Goal: Task Accomplishment & Management: Complete application form

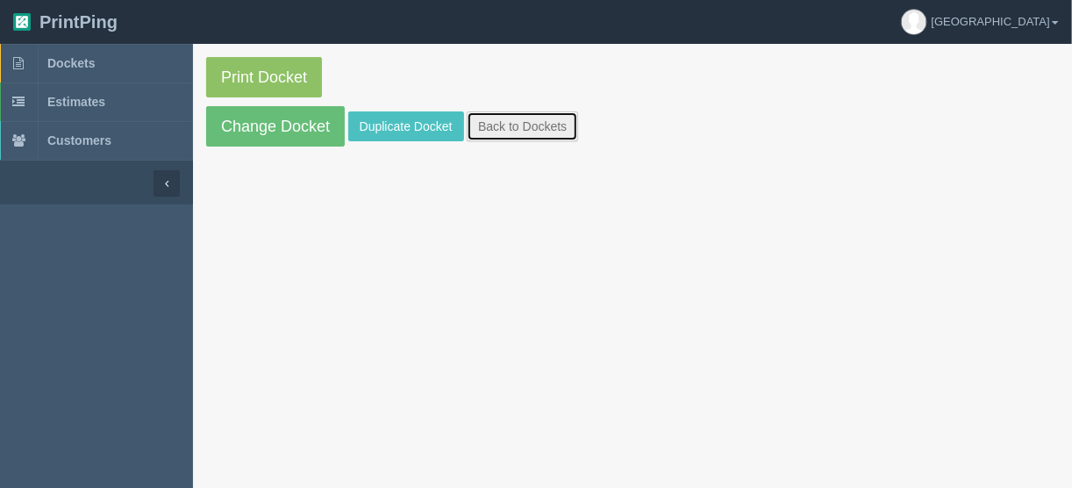
click at [522, 121] on link "Back to Dockets" at bounding box center [522, 126] width 111 height 30
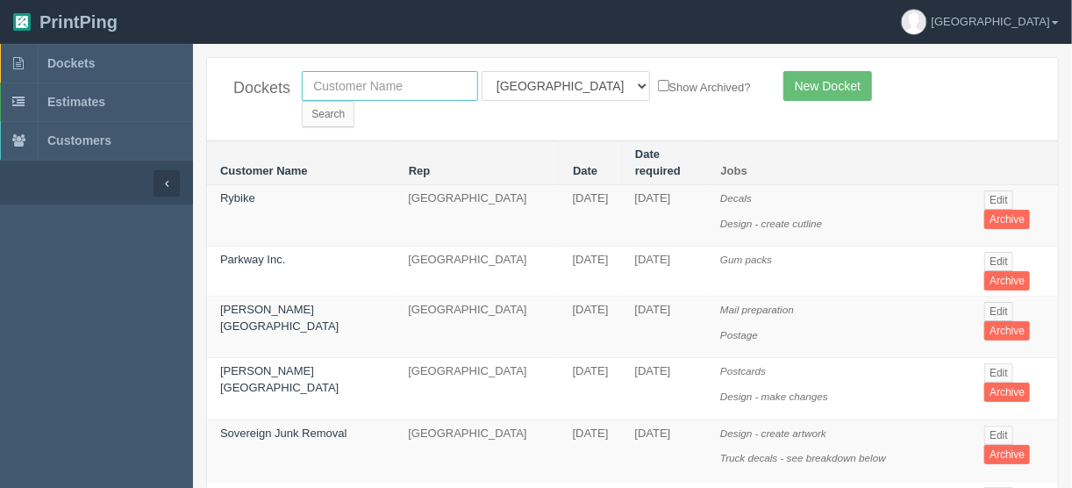
drag, startPoint x: 377, startPoint y: 82, endPoint x: 390, endPoint y: 82, distance: 12.3
click at [377, 82] on input "text" at bounding box center [390, 86] width 176 height 30
type input "unth"
click at [354, 101] on input "Search" at bounding box center [328, 114] width 53 height 26
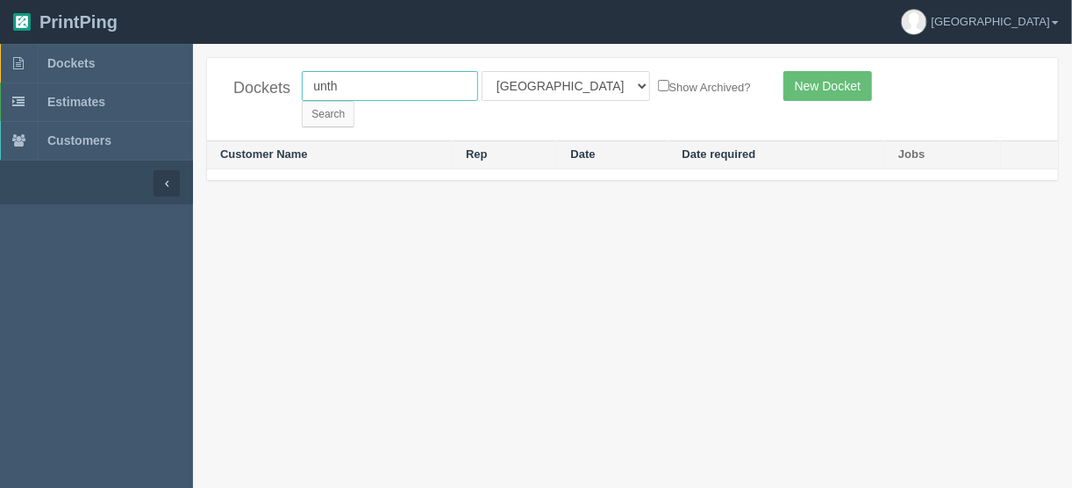
click at [367, 83] on input "unth" at bounding box center [390, 86] width 176 height 30
type input "unteth"
click at [354, 101] on input "Search" at bounding box center [328, 114] width 53 height 26
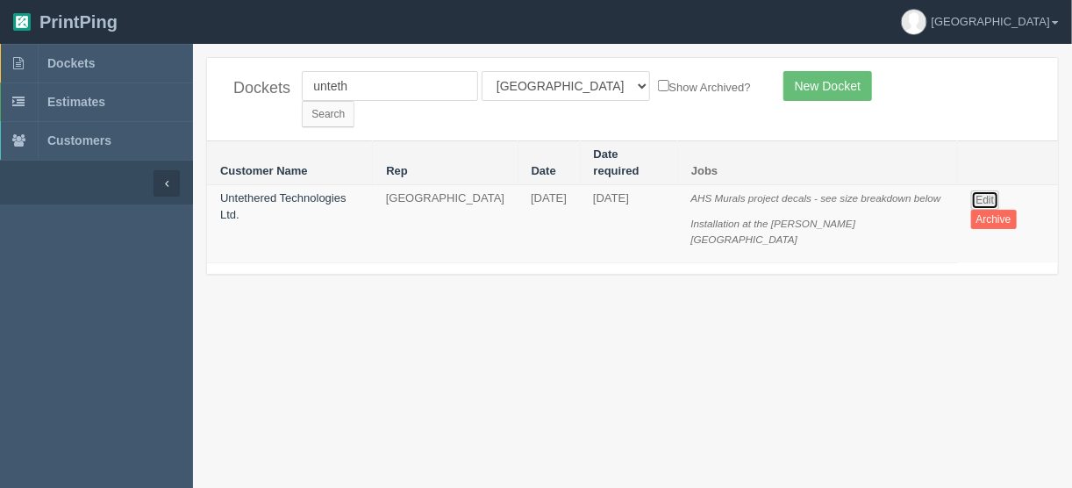
click at [982, 190] on link "Edit" at bounding box center [985, 199] width 29 height 19
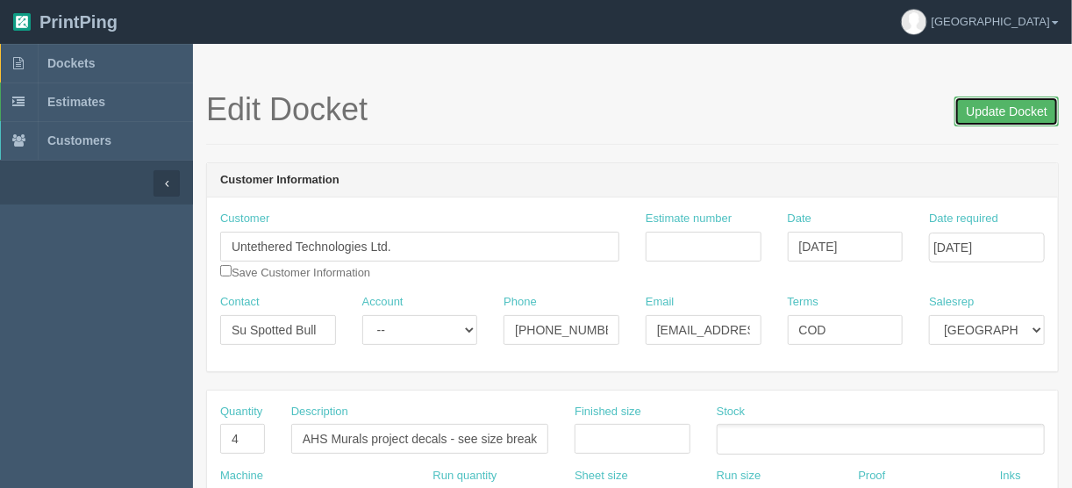
click at [1003, 113] on input "Update Docket" at bounding box center [1007, 112] width 104 height 30
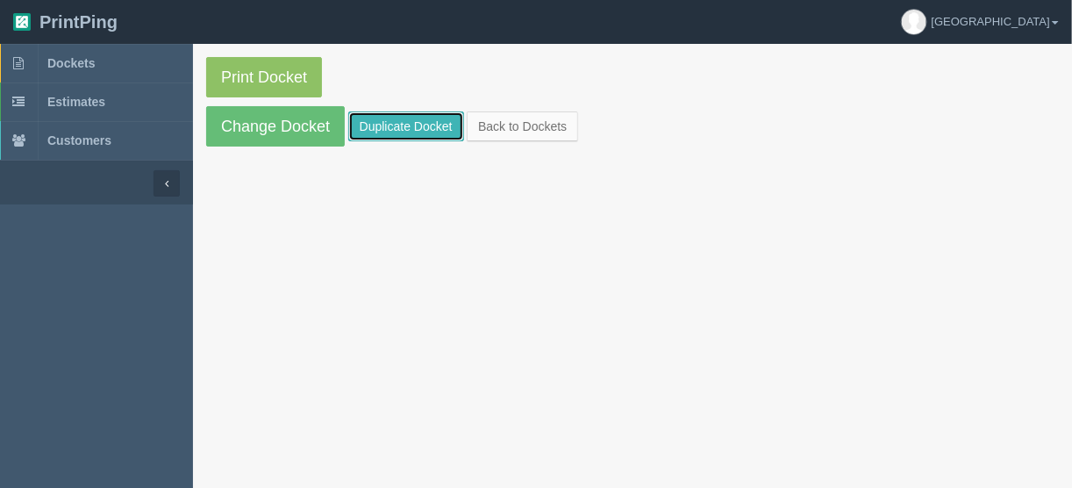
click at [421, 127] on link "Duplicate Docket" at bounding box center [406, 126] width 116 height 30
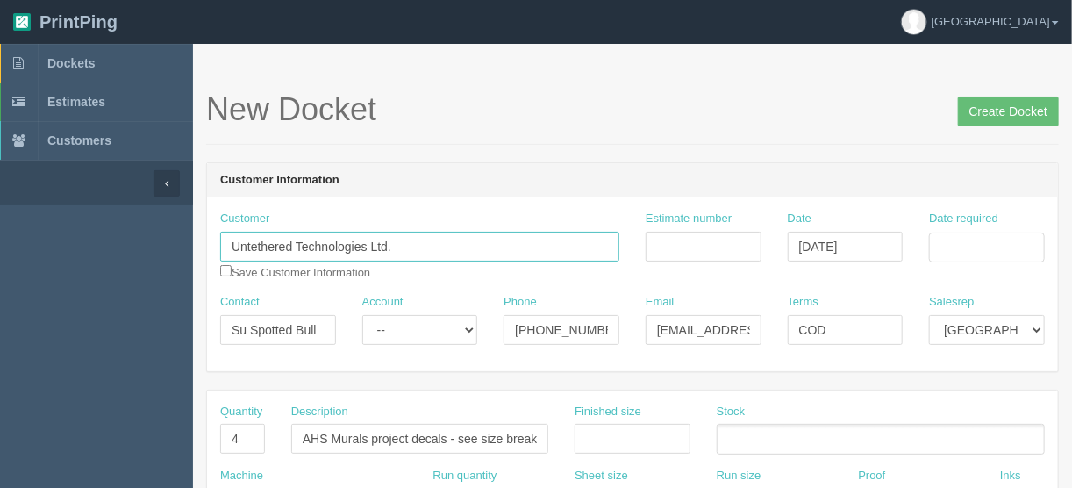
drag, startPoint x: 404, startPoint y: 246, endPoint x: 115, endPoint y: 233, distance: 288.9
paste input "Elbow River [GEOGRAPHIC_DATA]"
type input "Elbow River [GEOGRAPHIC_DATA]"
drag, startPoint x: 321, startPoint y: 327, endPoint x: 197, endPoint y: 321, distance: 123.9
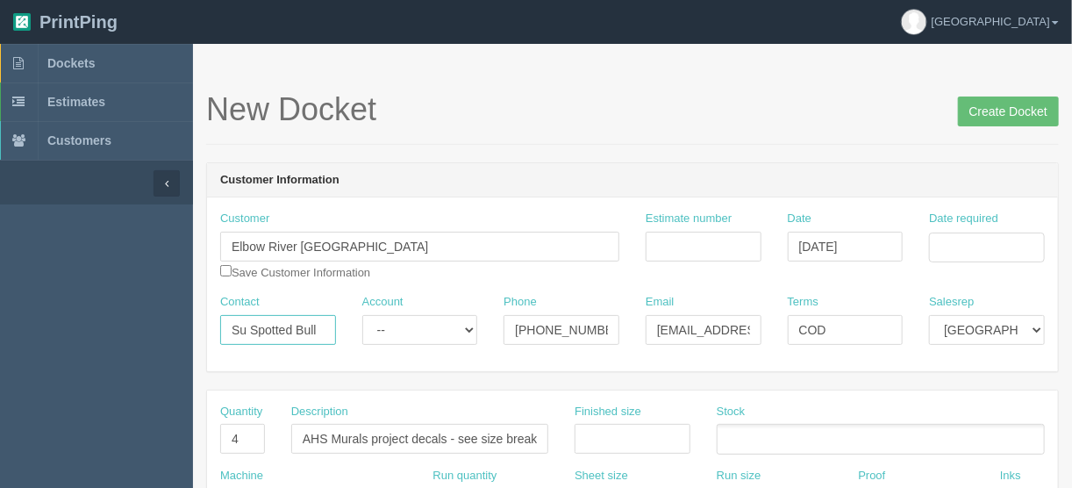
paste input "Danene Lenstra"
type input "Danene Lenstra"
drag, startPoint x: 602, startPoint y: 322, endPoint x: 394, endPoint y: 337, distance: 208.5
click at [396, 337] on div "Contact Danene Lenstra Account -- Existing Client Allrush Client Rep Client Pho…" at bounding box center [632, 326] width 851 height 64
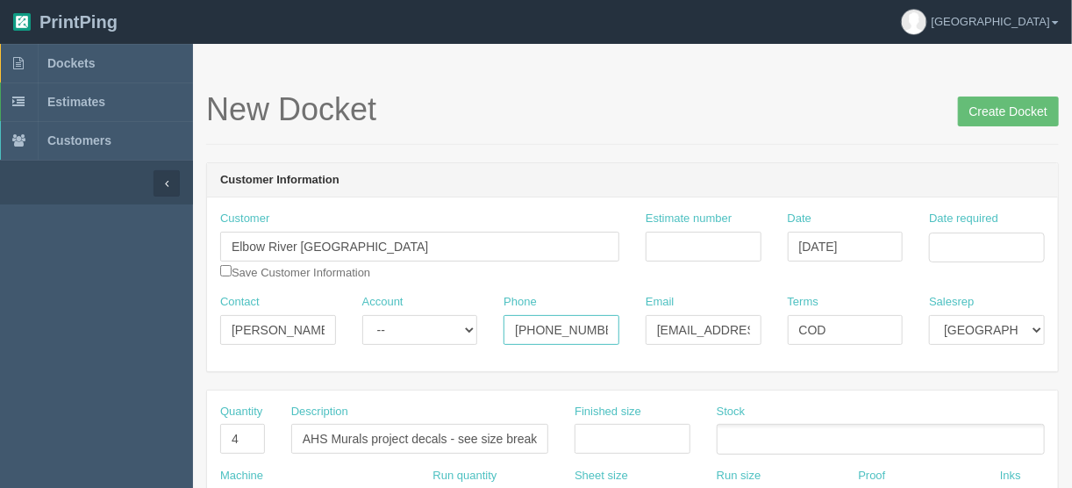
paste input "403.333.7270"
type input "403.333.7270"
drag, startPoint x: 655, startPoint y: 333, endPoint x: 781, endPoint y: 328, distance: 125.5
click at [781, 328] on div "Contact Danene Lenstra Account -- Existing Client Allrush Client Rep Client Pho…" at bounding box center [632, 326] width 851 height 64
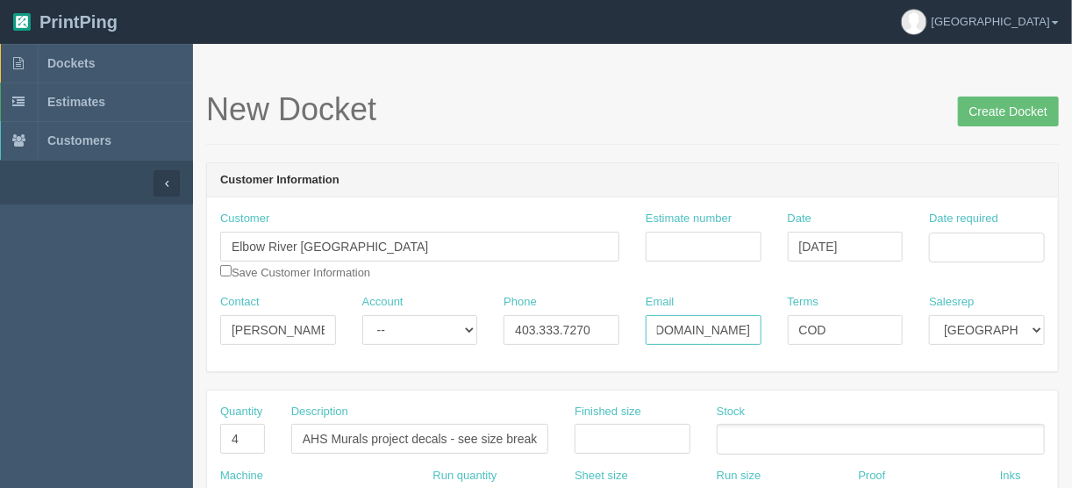
paste input "danene.lenstra@primarycarealberta.ca"
type input "danene.lenstra@primarycarealberta.ca"
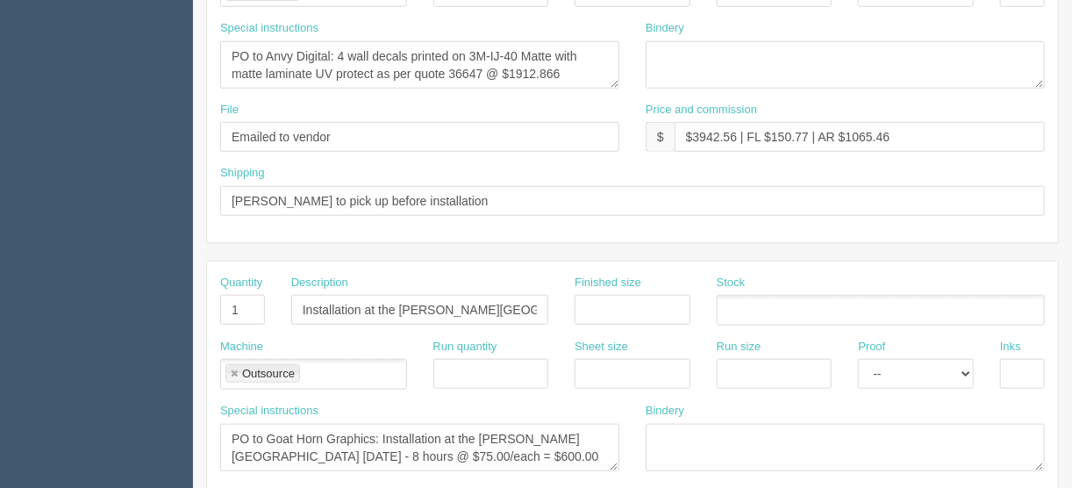
scroll to position [702, 0]
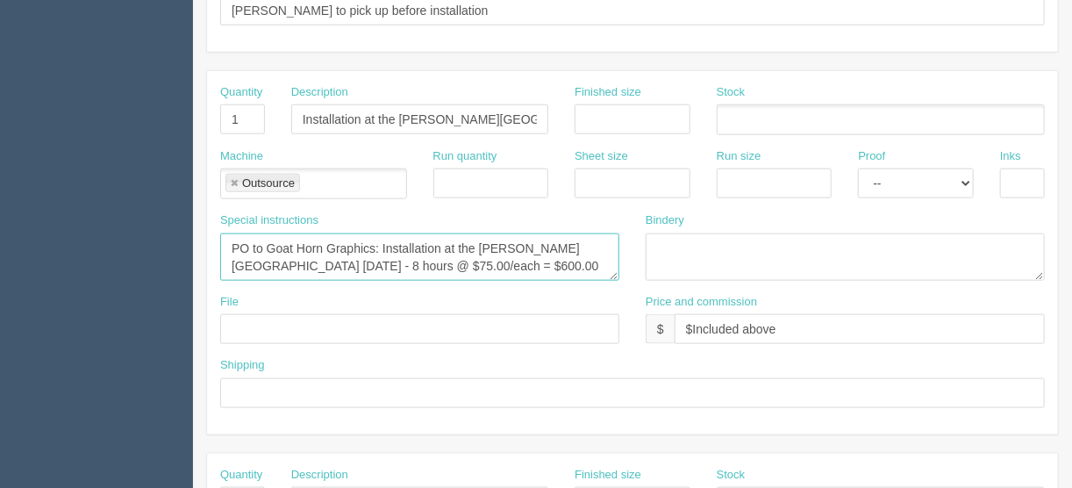
click at [582, 260] on textarea "PO to Goat Horn Graphics: Installation at the Sheldon M. Chumir Health Centre M…" at bounding box center [419, 256] width 399 height 47
paste textarea "7th Flr, 1213 4th Street SW, Calgary, AB, T2R 0X7"
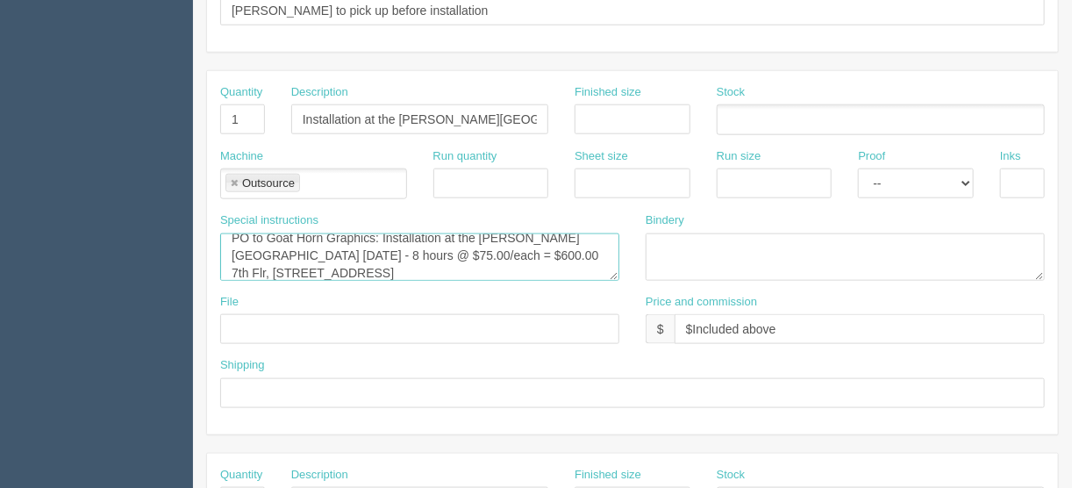
click at [261, 264] on textarea "PO to Goat Horn Graphics: Installation at the Sheldon M. Chumir Health Centre M…" at bounding box center [419, 256] width 399 height 47
click at [389, 247] on textarea "PO to Goat Horn Graphics: Installation at the Sheldon M. Chumir Health Centre M…" at bounding box center [419, 256] width 399 height 47
click at [358, 249] on textarea "PO to Goat Horn Graphics: Installation at the Sheldon M. Chumir Health Centre M…" at bounding box center [419, 256] width 399 height 47
drag, startPoint x: 342, startPoint y: 249, endPoint x: 315, endPoint y: 249, distance: 27.2
click at [315, 249] on textarea "PO to Goat Horn Graphics: Installation at the Sheldon M. Chumir Health Centre M…" at bounding box center [419, 256] width 399 height 47
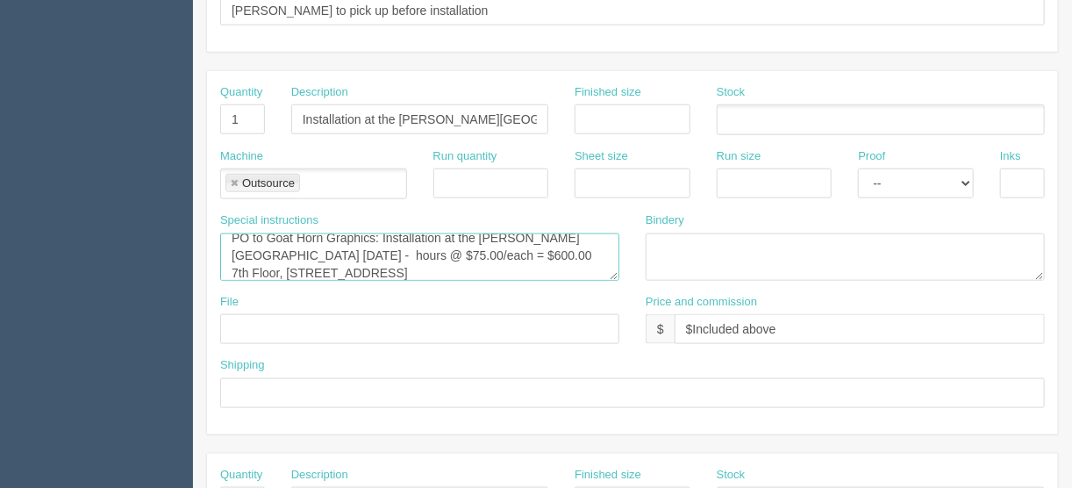
click at [408, 246] on textarea "PO to Goat Horn Graphics: Installation at the Sheldon M. Chumir Health Centre M…" at bounding box center [419, 256] width 399 height 47
type textarea "PO to Goat Horn Graphics: Installation at the Sheldon M. Chumir Health Centre S…"
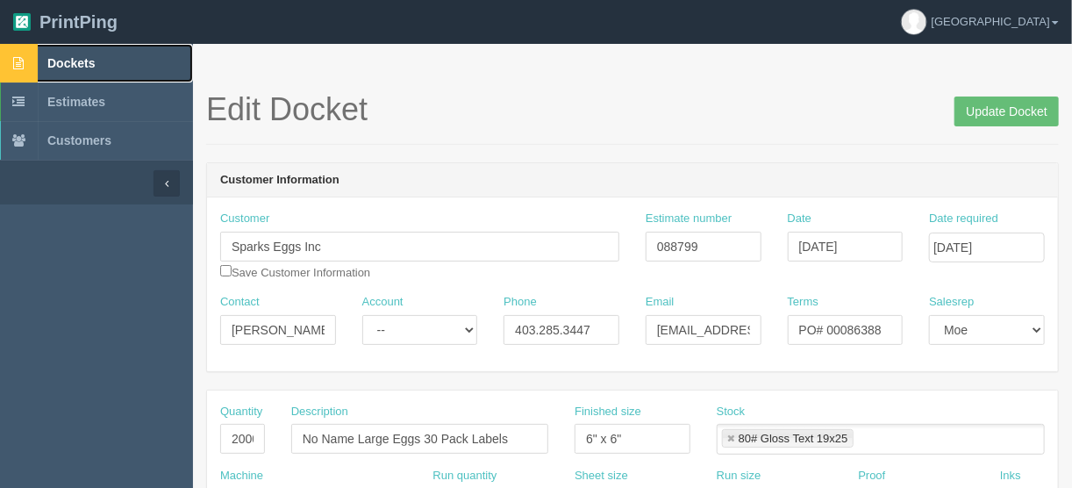
click at [77, 58] on span "Dockets" at bounding box center [70, 63] width 47 height 14
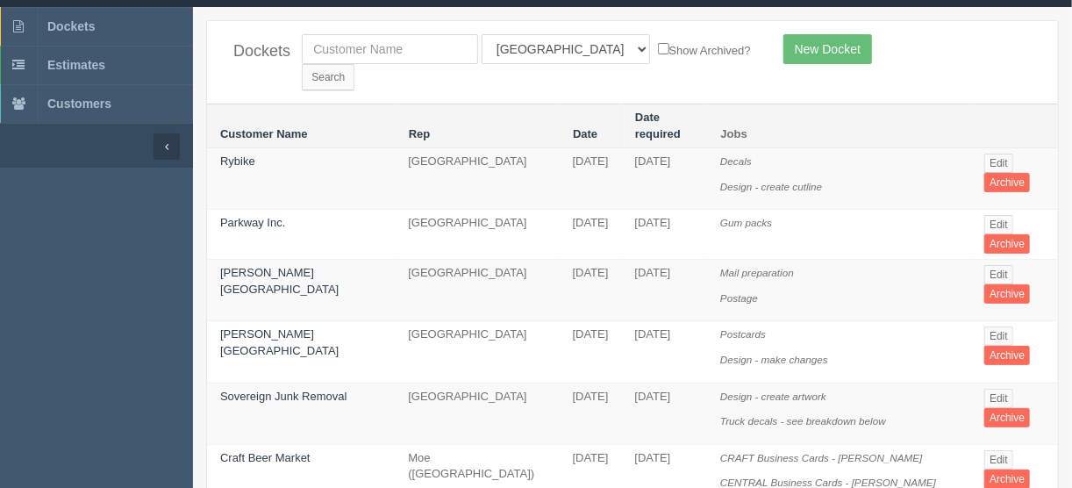
scroll to position [70, 0]
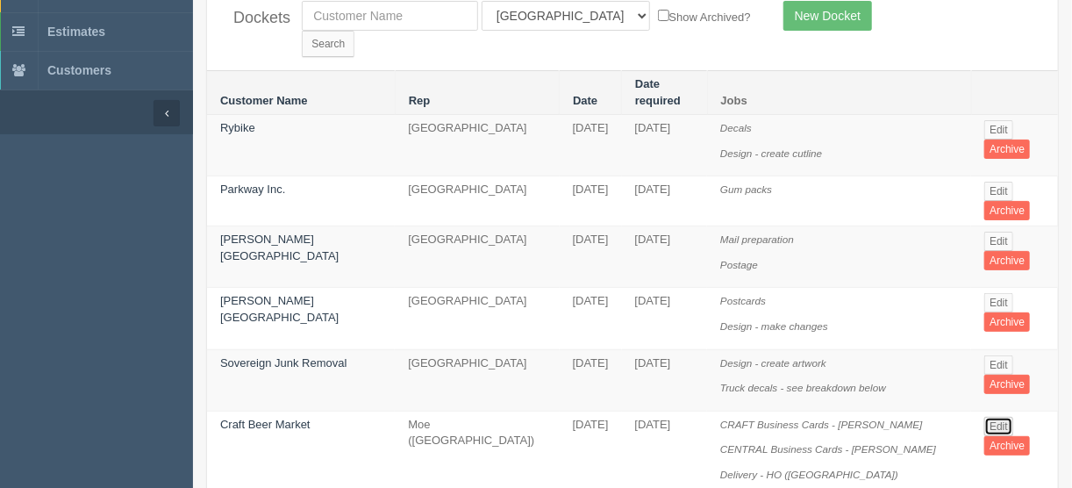
click at [991, 417] on link "Edit" at bounding box center [998, 426] width 29 height 19
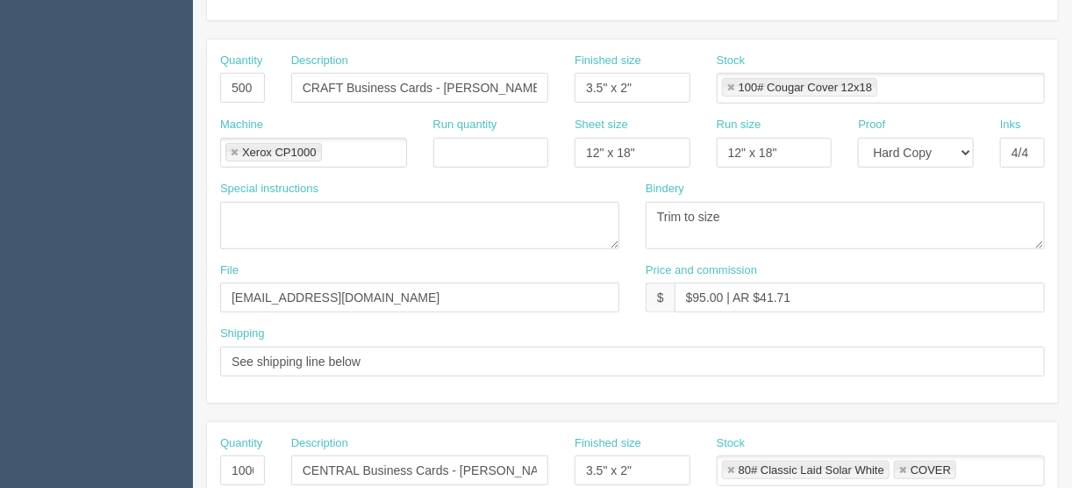
scroll to position [562, 0]
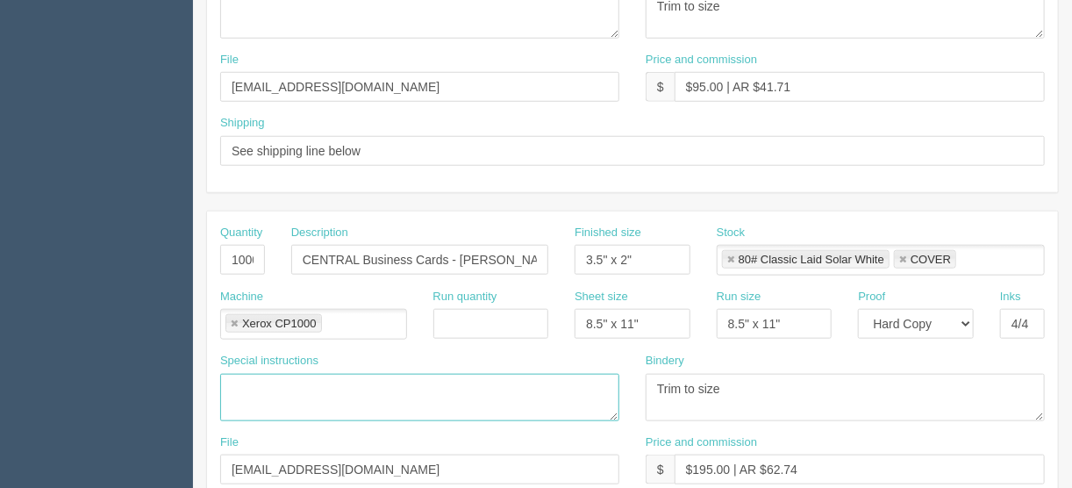
click at [235, 377] on textarea at bounding box center [419, 397] width 399 height 47
paste textarea "See Business Card sample for grain direction (short) - Central Logo Side is pri…"
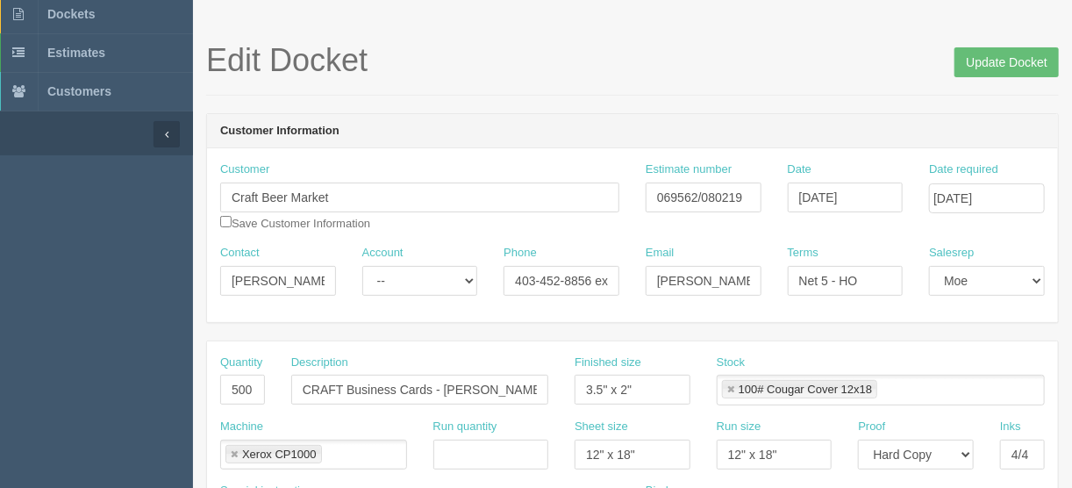
scroll to position [0, 0]
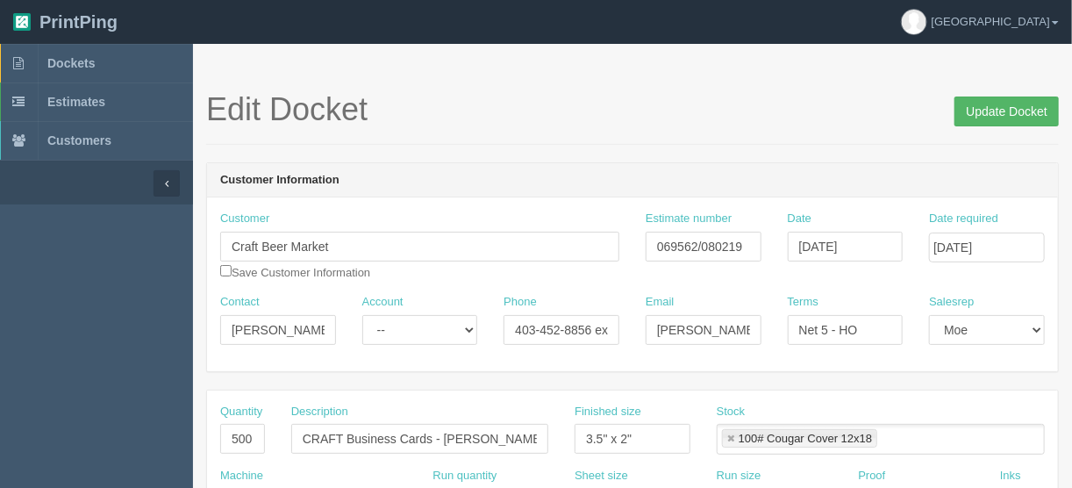
type textarea "See Business Card sample for grain direction (short) - Central Logo Side is pri…"
click at [1005, 105] on input "Update Docket" at bounding box center [1007, 112] width 104 height 30
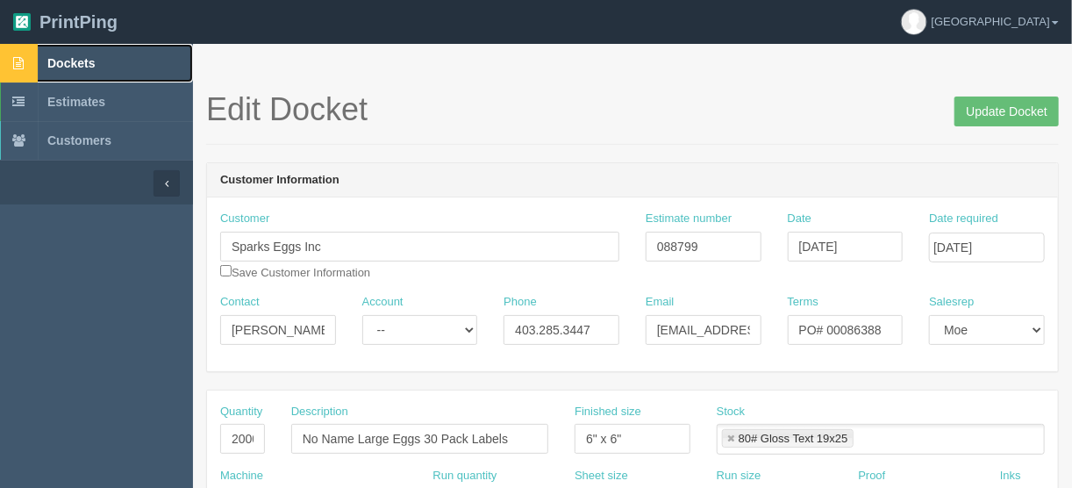
click at [75, 56] on span "Dockets" at bounding box center [70, 63] width 47 height 14
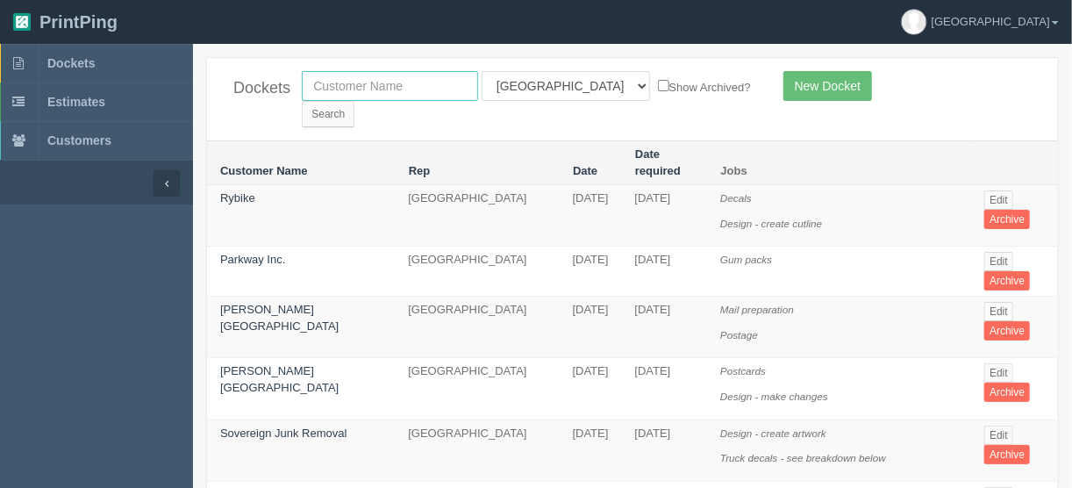
click at [347, 89] on input "text" at bounding box center [390, 86] width 176 height 30
type input "central"
click at [555, 82] on select "All Users [PERSON_NAME] Test 1 [PERSON_NAME] [PERSON_NAME] [PERSON_NAME] France…" at bounding box center [566, 86] width 168 height 30
select select
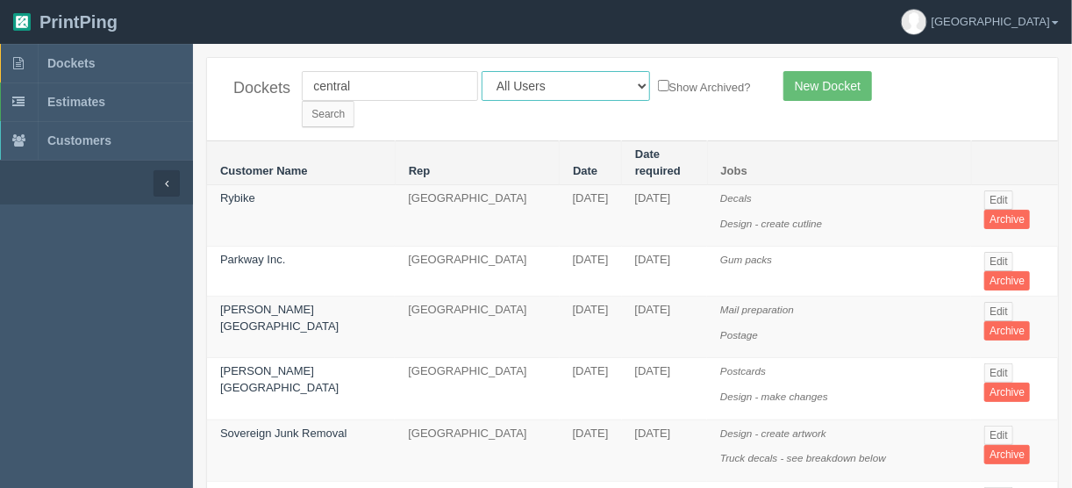
click at [482, 71] on select "All Users [PERSON_NAME] Test 1 [PERSON_NAME] [PERSON_NAME] [PERSON_NAME] France…" at bounding box center [566, 86] width 168 height 30
click at [354, 101] on input "Search" at bounding box center [328, 114] width 53 height 26
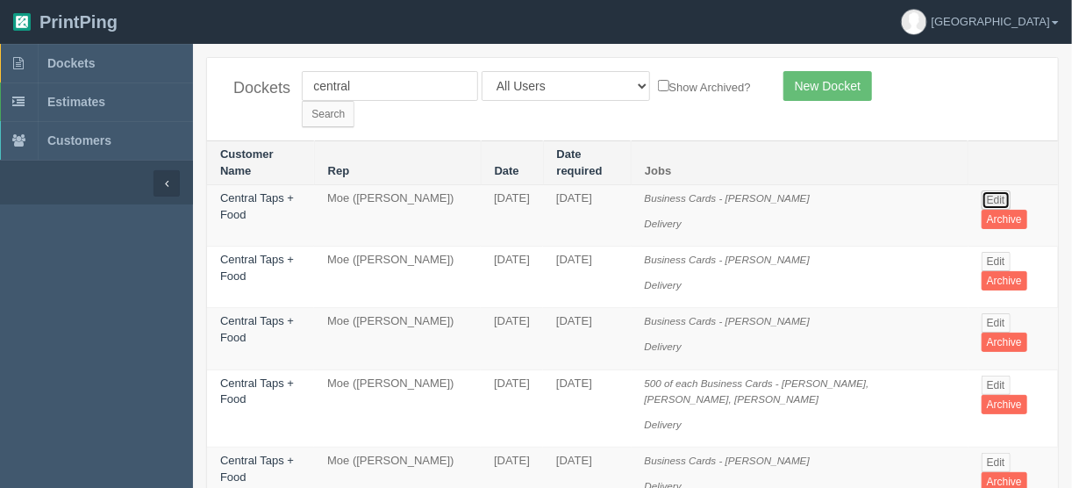
click at [994, 190] on link "Edit" at bounding box center [996, 199] width 29 height 19
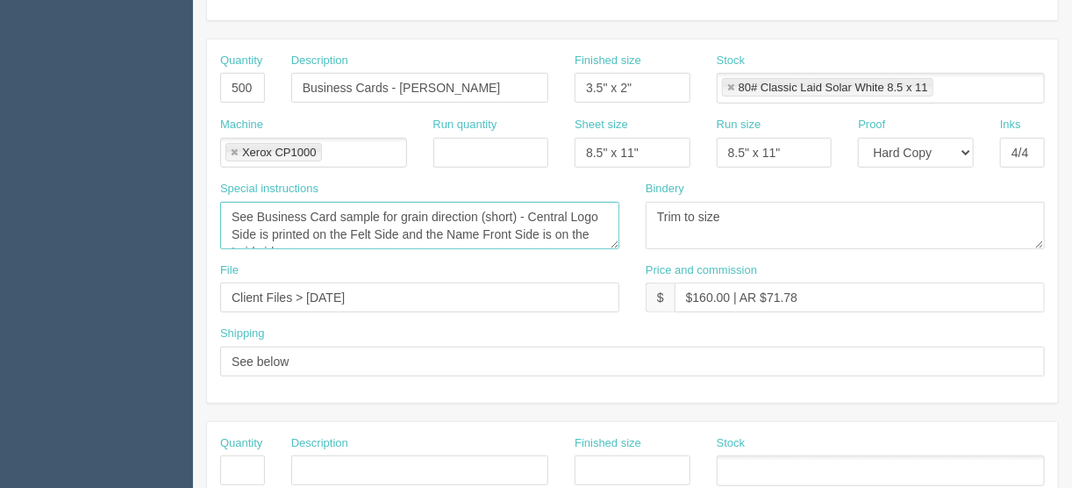
scroll to position [18, 0]
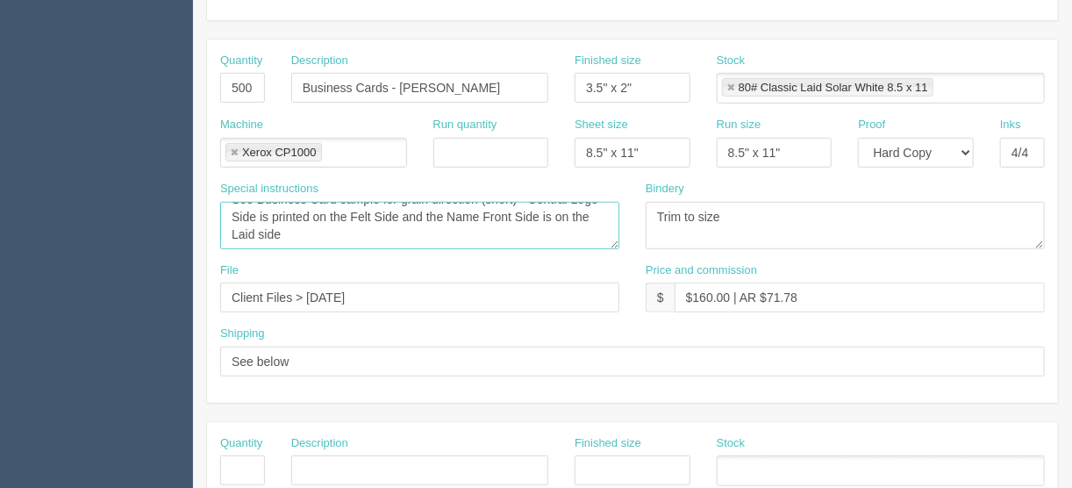
drag, startPoint x: 231, startPoint y: 207, endPoint x: 452, endPoint y: 233, distance: 222.7
click at [452, 233] on textarea "See Business Card sample for grain direction (short) - Central Logo Side is pri…" at bounding box center [419, 225] width 399 height 47
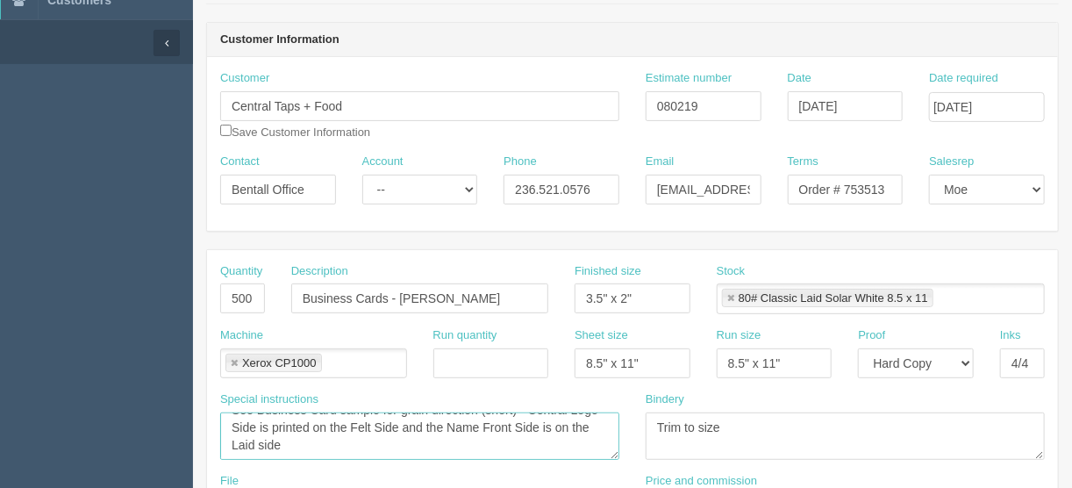
scroll to position [0, 0]
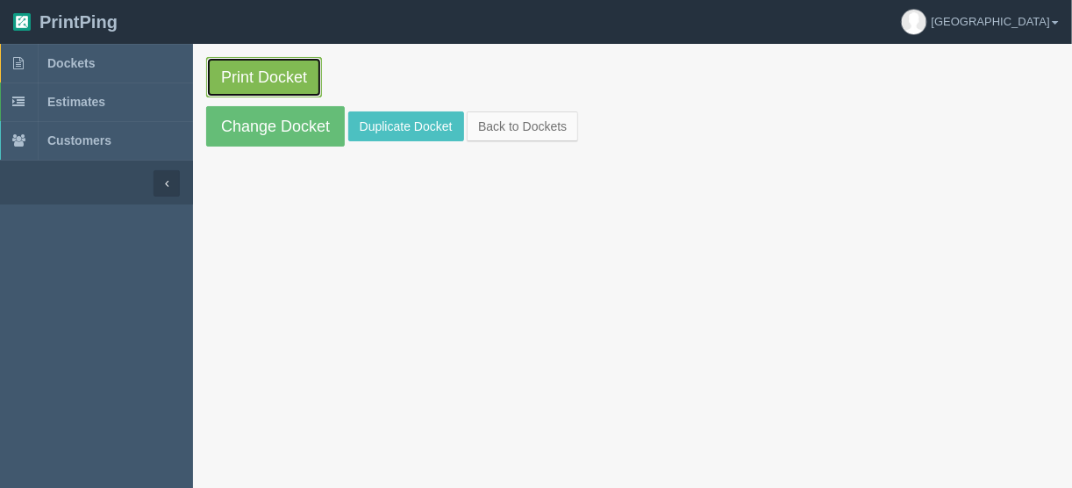
click at [267, 70] on link "Print Docket" at bounding box center [264, 77] width 116 height 40
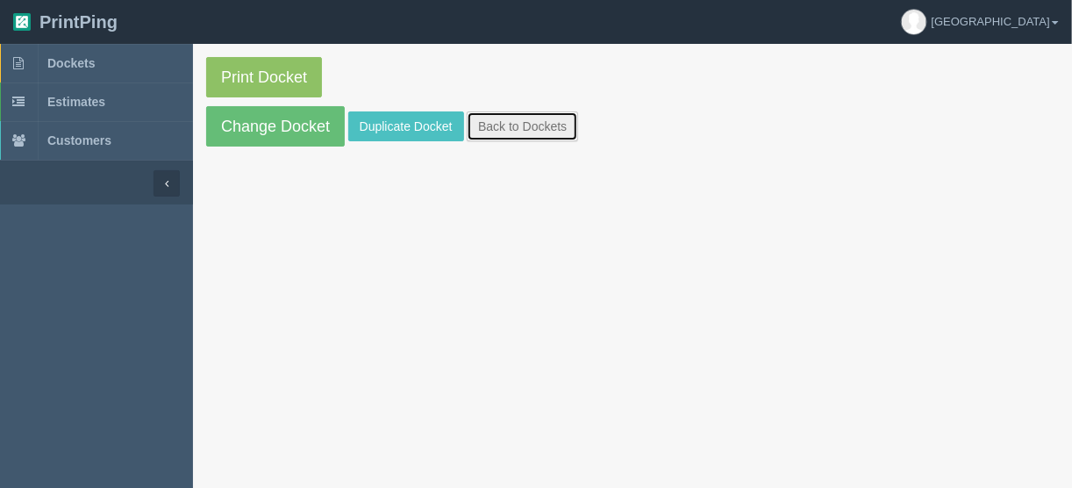
click at [524, 123] on link "Back to Dockets" at bounding box center [522, 126] width 111 height 30
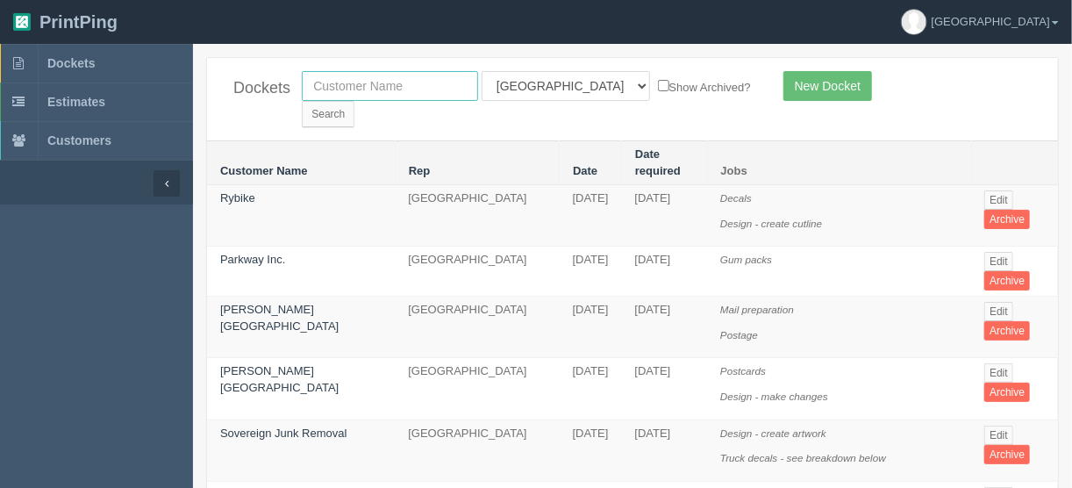
click at [329, 82] on input "text" at bounding box center [390, 86] width 176 height 30
type input "unteth"
click at [354, 101] on input "Search" at bounding box center [328, 114] width 53 height 26
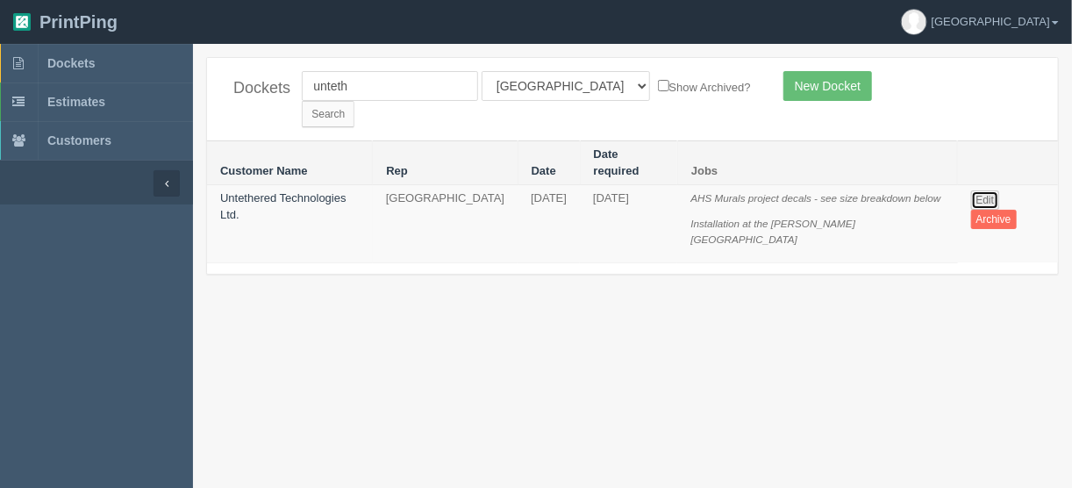
click at [978, 190] on link "Edit" at bounding box center [985, 199] width 29 height 19
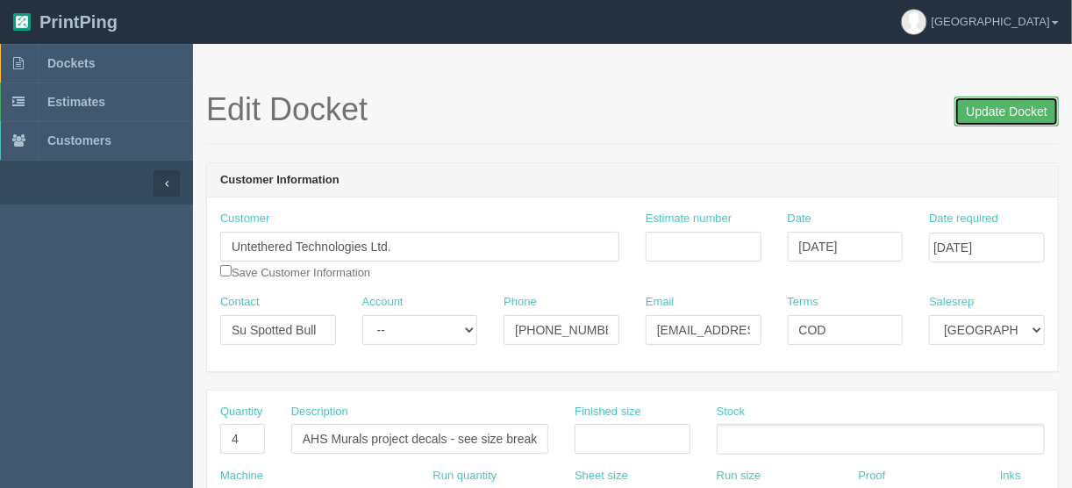
click at [990, 115] on input "Update Docket" at bounding box center [1007, 112] width 104 height 30
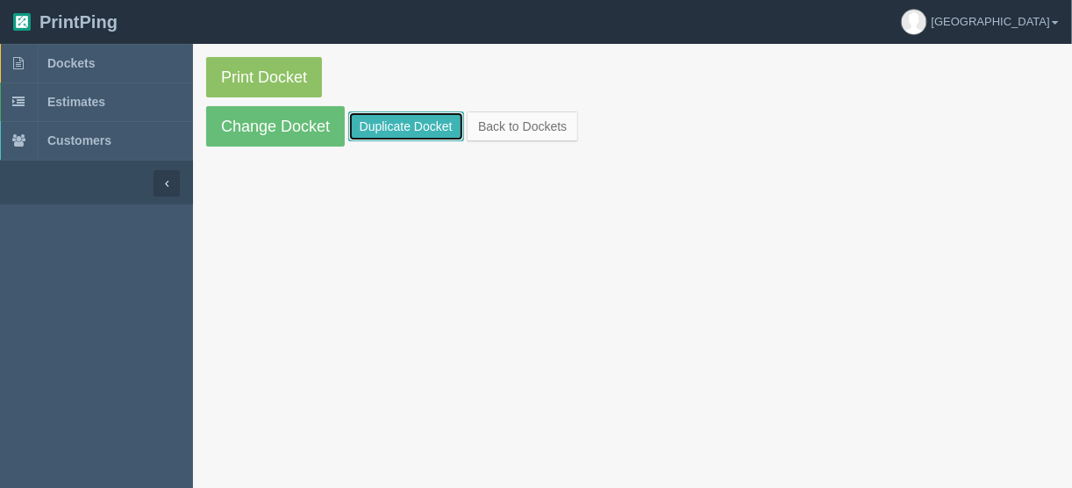
click at [387, 127] on link "Duplicate Docket" at bounding box center [406, 126] width 116 height 30
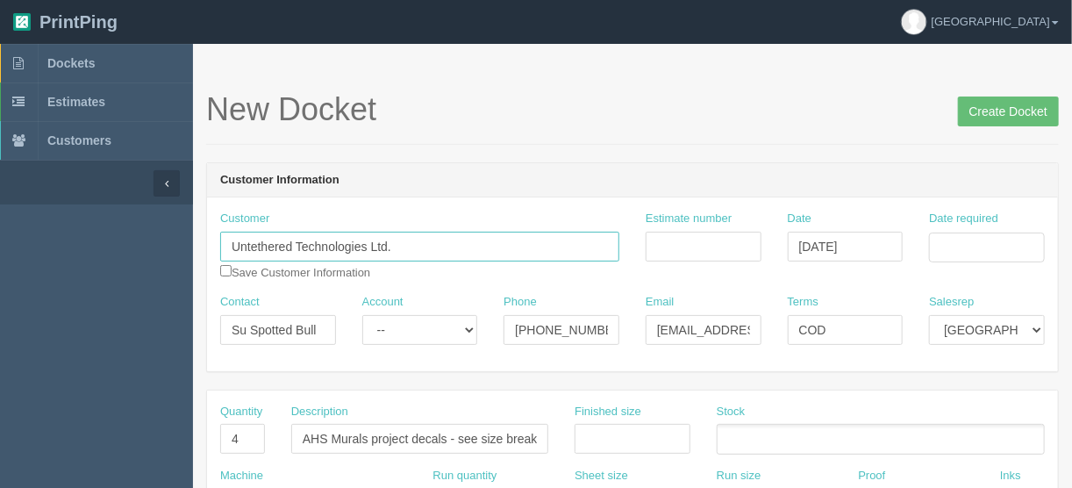
drag, startPoint x: 408, startPoint y: 252, endPoint x: 179, endPoint y: 237, distance: 229.5
paste input "Elbow River [GEOGRAPHIC_DATA]"
type input "Elbow River [GEOGRAPHIC_DATA]"
drag, startPoint x: 323, startPoint y: 332, endPoint x: 145, endPoint y: 326, distance: 178.2
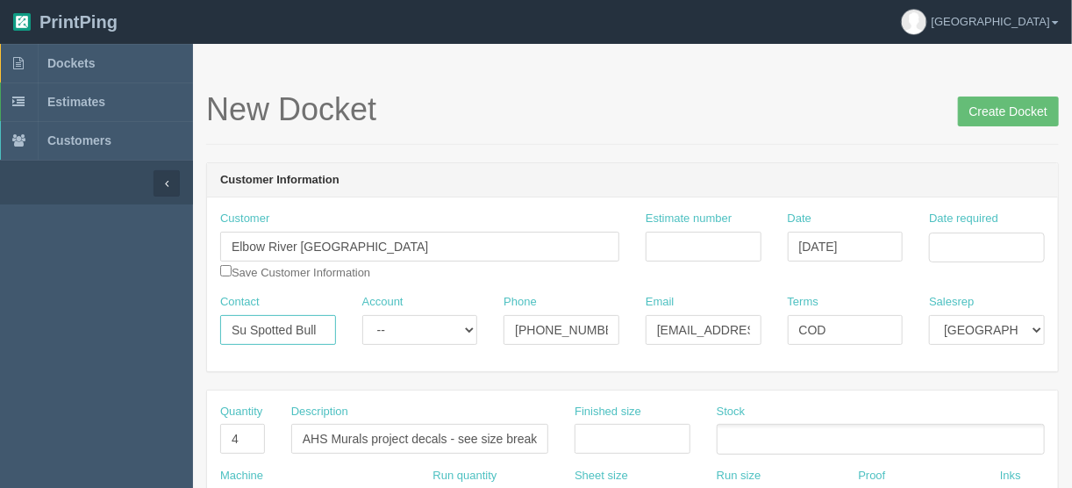
paste input "[PERSON_NAME]"
type input "[PERSON_NAME]"
drag, startPoint x: 601, startPoint y: 319, endPoint x: 418, endPoint y: 340, distance: 184.6
click at [418, 340] on div "Contact Danene Lenstra Account -- Existing Client Allrush Client Rep Client Pho…" at bounding box center [632, 326] width 851 height 64
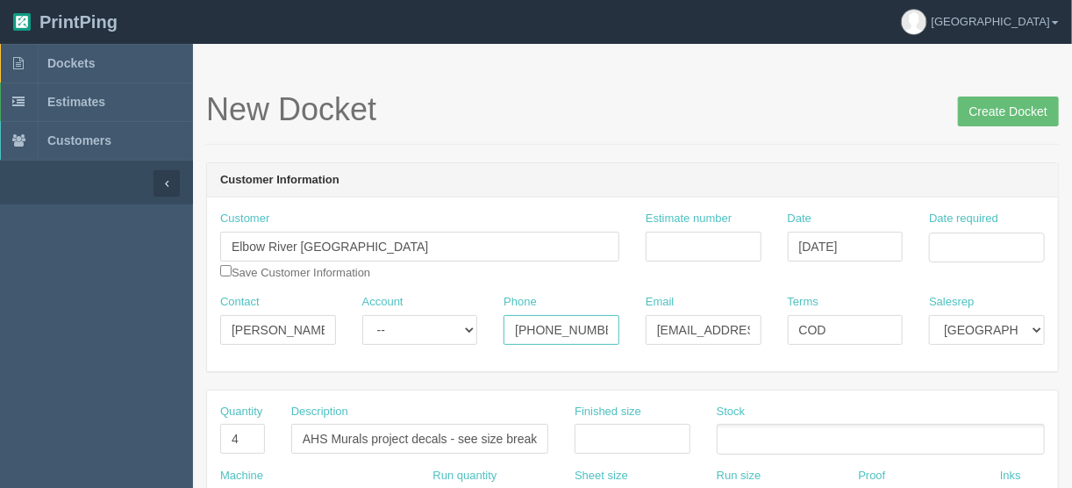
paste input "403.333.7270"
type input "403.333.7270"
drag, startPoint x: 648, startPoint y: 324, endPoint x: 817, endPoint y: 328, distance: 168.5
click at [817, 328] on div "Contact Danene Lenstra Account -- Existing Client Allrush Client Rep Client Pho…" at bounding box center [632, 326] width 851 height 64
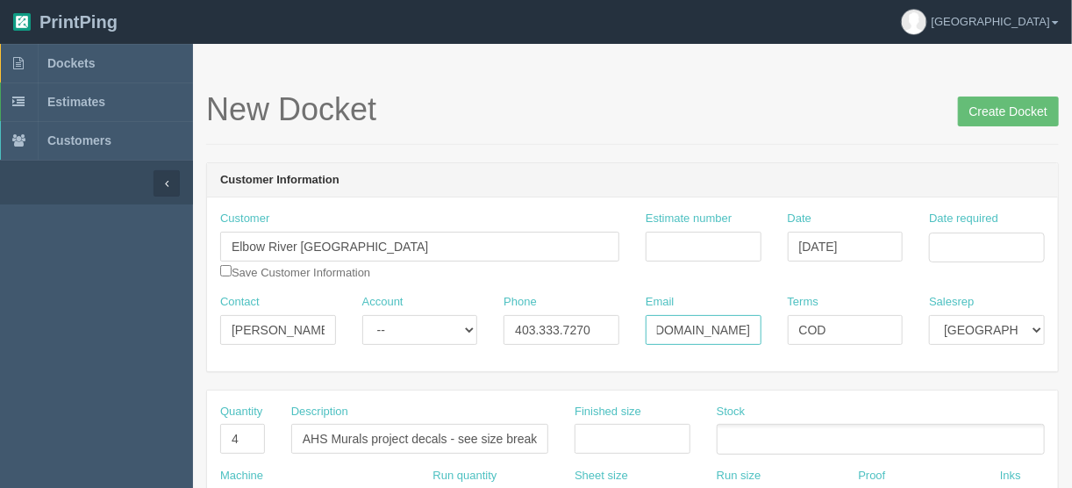
paste input "[PERSON_NAME][EMAIL_ADDRESS][DOMAIN_NAME]"
type input "[PERSON_NAME][EMAIL_ADDRESS][DOMAIN_NAME]"
click at [959, 244] on input "Date required" at bounding box center [987, 248] width 116 height 30
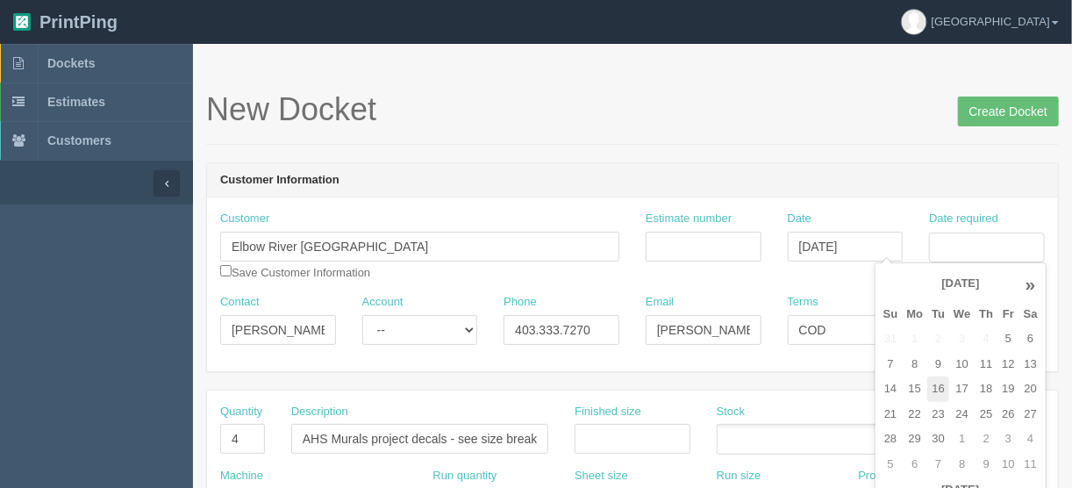
click at [937, 386] on td "16" at bounding box center [938, 388] width 22 height 25
click at [955, 385] on td "17" at bounding box center [961, 388] width 25 height 25
type input "[DATE]"
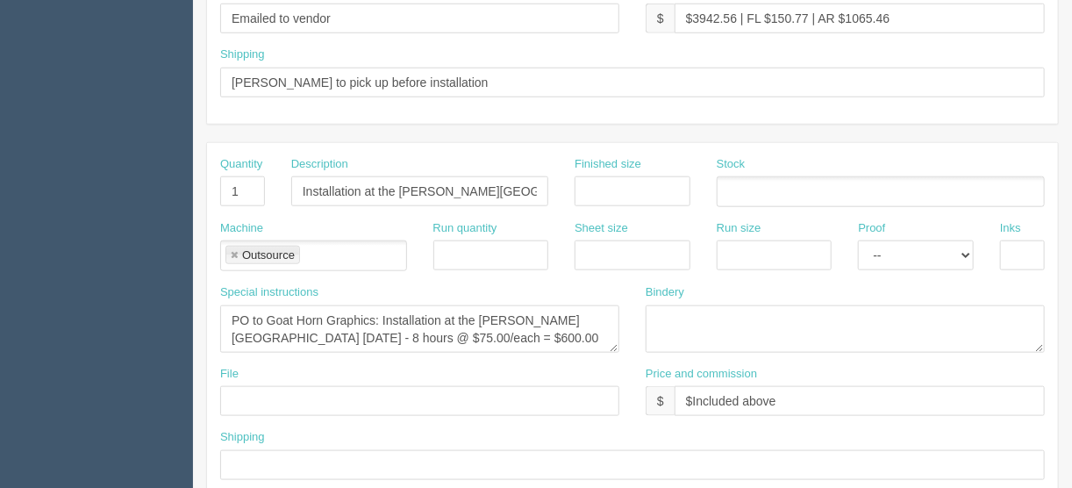
scroll to position [632, 0]
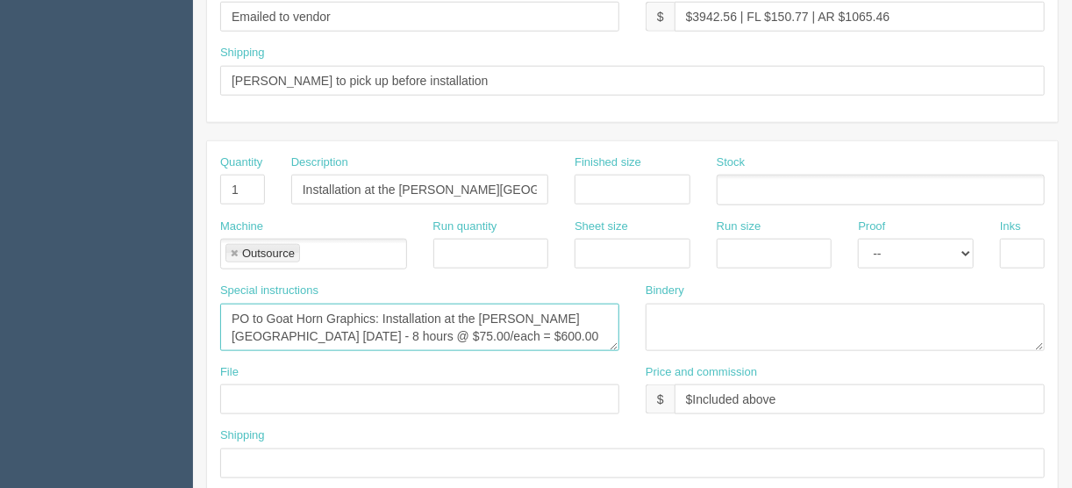
click at [579, 334] on textarea "PO to Goat Horn Graphics: Installation at the Sheldon M. Chumir Health Centre M…" at bounding box center [419, 327] width 399 height 47
paste textarea "7th Flr, 1213 4th Street SW, Calgary, AB, T2R 0X7"
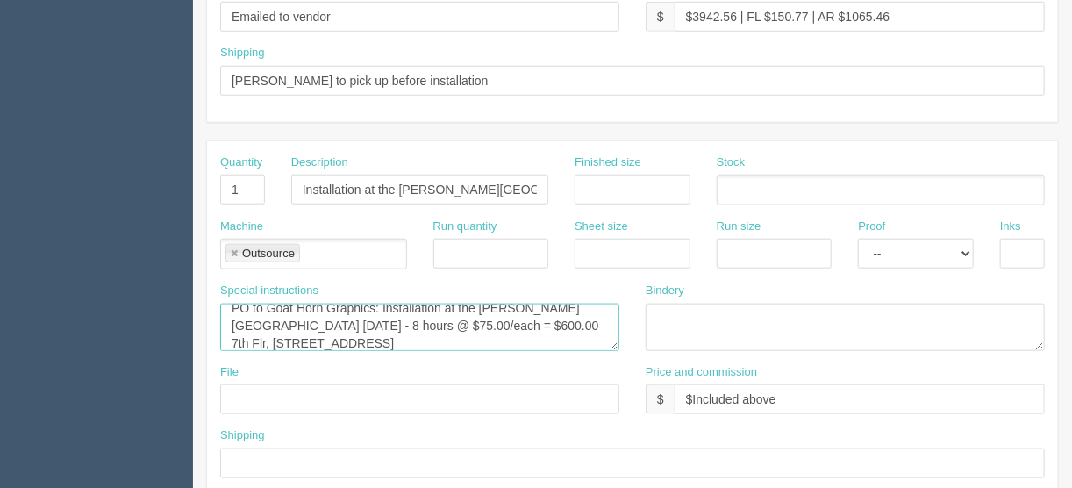
click at [261, 334] on textarea "PO to Goat Horn Graphics: Installation at the Sheldon M. Chumir Health Centre M…" at bounding box center [419, 327] width 399 height 47
click at [360, 318] on textarea "PO to Goat Horn Graphics: Installation at the Sheldon M. Chumir Health Centre M…" at bounding box center [419, 327] width 399 height 47
click at [411, 316] on textarea "PO to Goat Horn Graphics: Installation at the Sheldon M. Chumir Health Centre M…" at bounding box center [419, 327] width 399 height 47
drag, startPoint x: 593, startPoint y: 317, endPoint x: 558, endPoint y: 318, distance: 35.1
click at [558, 318] on textarea "PO to Goat Horn Graphics: Installation at the Sheldon M. Chumir Health Centre M…" at bounding box center [419, 327] width 399 height 47
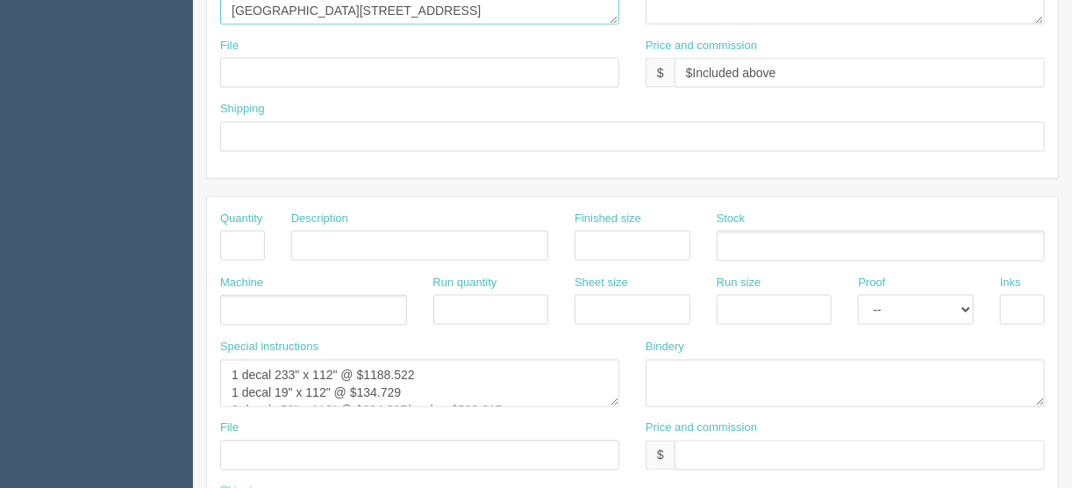
scroll to position [983, 0]
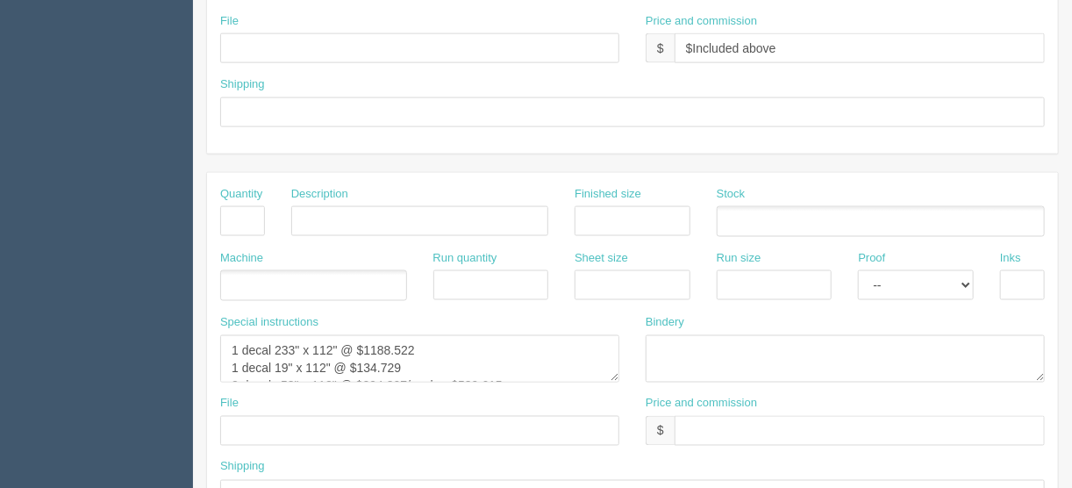
type textarea "PO to Goat Horn Graphics: Installation at the [PERSON_NAME][GEOGRAPHIC_DATA] [D…"
click at [514, 358] on textarea "1 decal 233" x 112" @ $1188.522 1 decal 19" x 112" @ $134.729 2 decals 53" x 11…" at bounding box center [419, 358] width 399 height 47
drag, startPoint x: 514, startPoint y: 357, endPoint x: 190, endPoint y: 305, distance: 328.7
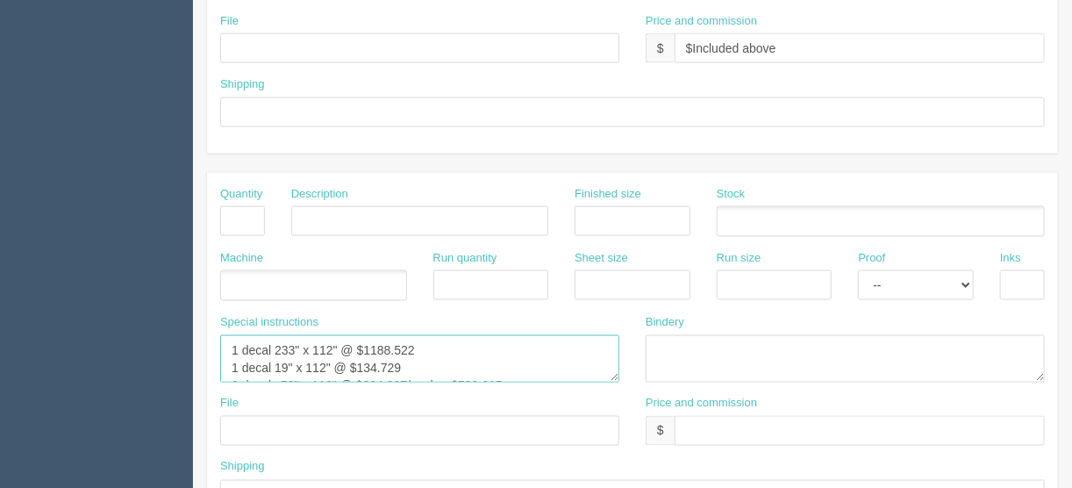
paste textarea "114” x 60” (wall-to-wall) 2 decals 90” x 25” 7 decals 36” x 36” or maximum 50” …"
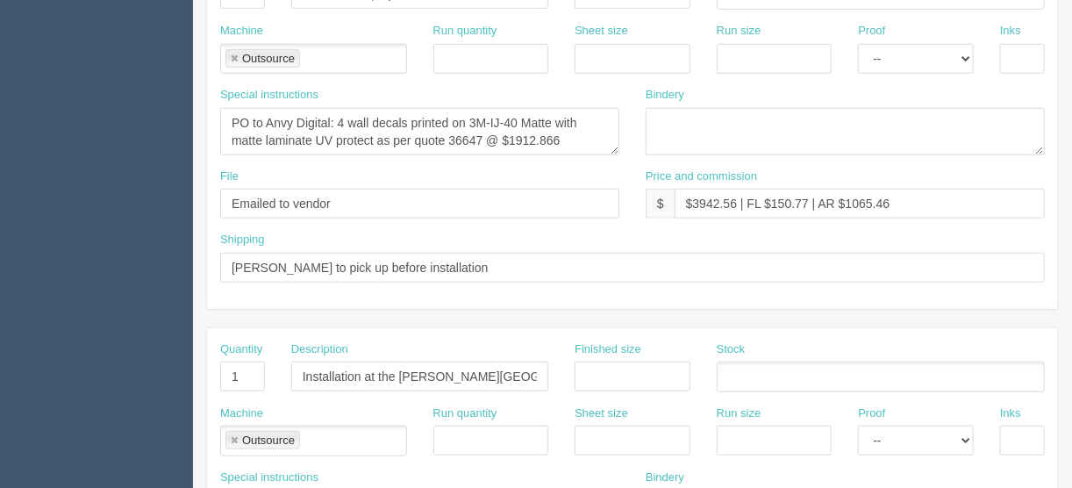
scroll to position [351, 0]
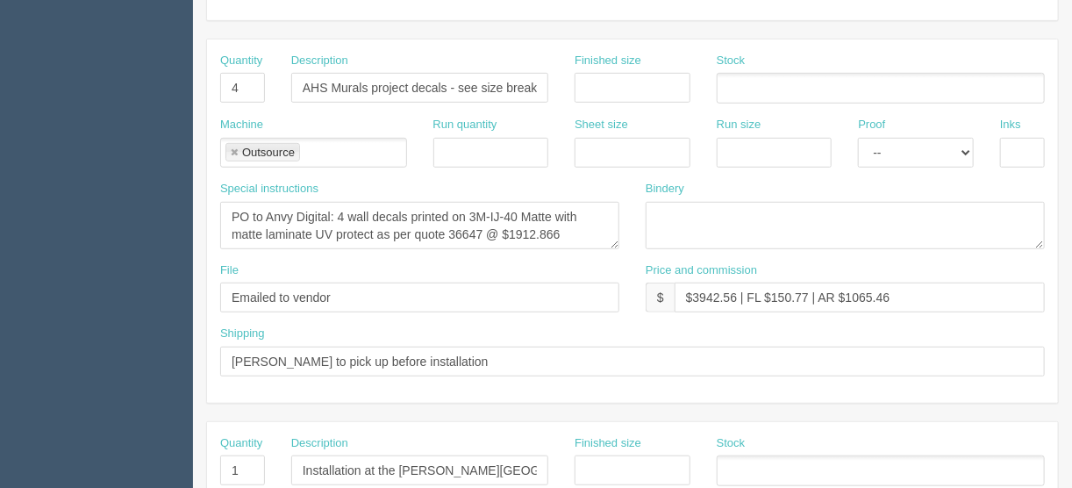
type textarea "1 decal 114” x 60” (wall-to-wall) 2 decals 90” x 25” 7 decals 36” x 36” or maxi…"
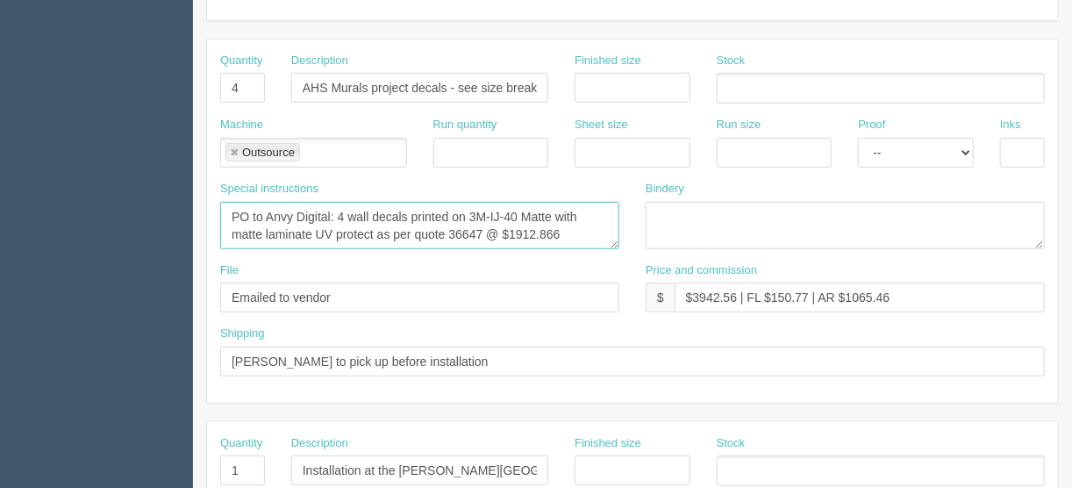
drag, startPoint x: 560, startPoint y: 230, endPoint x: 508, endPoint y: 232, distance: 51.8
click at [508, 232] on textarea "PO to Anvy Digital: 4 wall decals printed on 3M-IJ-40 Matte with matte laminate…" at bounding box center [419, 225] width 399 height 47
click at [479, 232] on textarea "PO to Anvy Digital: 4 wall decals printed on 3M-IJ-40 Matte with matte laminate…" at bounding box center [419, 225] width 399 height 47
click at [342, 213] on textarea "PO to Anvy Digital: 4 wall decals printed on 3M-IJ-40 Matte with matte laminate…" at bounding box center [419, 225] width 399 height 47
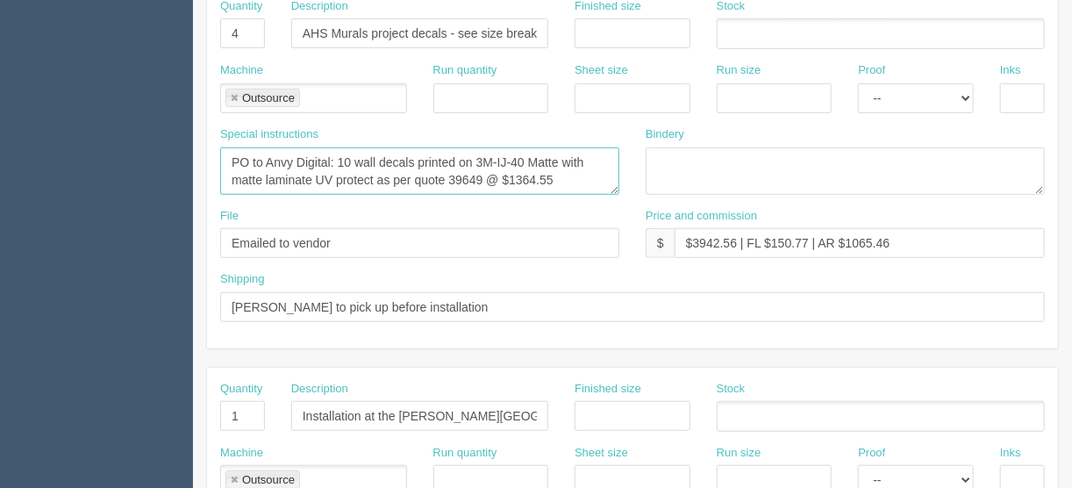
scroll to position [421, 0]
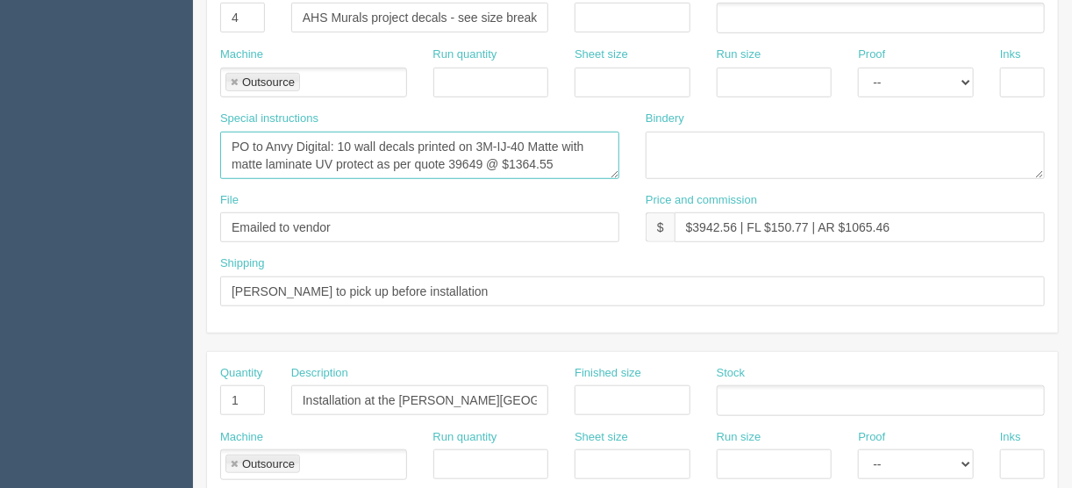
type textarea "PO to Anvy Digital: 10 wall decals printed on 3M-IJ-40 Matte with matte laminat…"
drag, startPoint x: 735, startPoint y: 227, endPoint x: 692, endPoint y: 224, distance: 43.1
click at [692, 224] on input "$3942.56 | FL $150.77 | AR $1065.46" at bounding box center [860, 227] width 370 height 30
drag, startPoint x: 801, startPoint y: 222, endPoint x: 769, endPoint y: 224, distance: 32.5
click at [769, 224] on input "$2959.1 | FL $150.77 | AR $1065.46" at bounding box center [860, 227] width 370 height 30
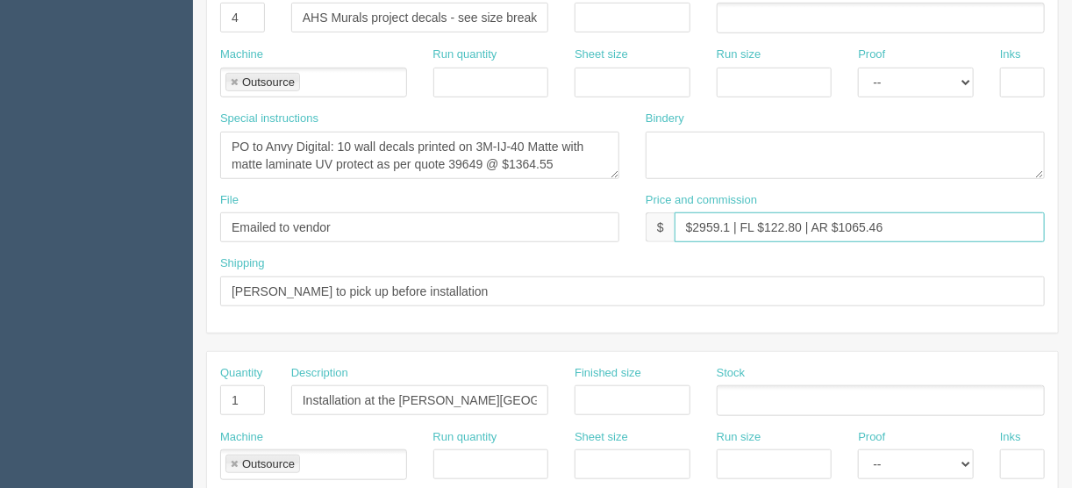
drag, startPoint x: 884, startPoint y: 219, endPoint x: 837, endPoint y: 221, distance: 46.5
click at [837, 221] on input "$2959.1 | FL $122.80 | AR $1065.46" at bounding box center [860, 227] width 370 height 30
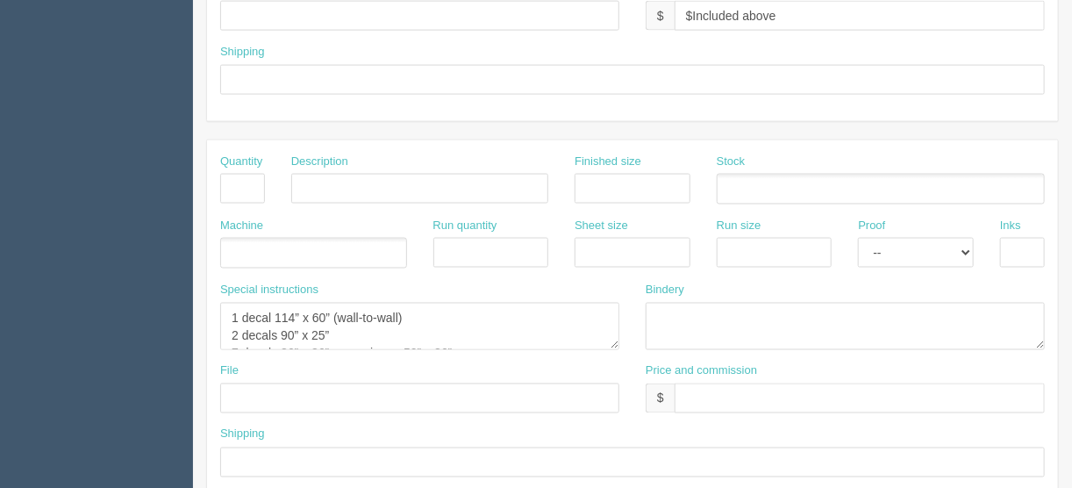
scroll to position [1053, 0]
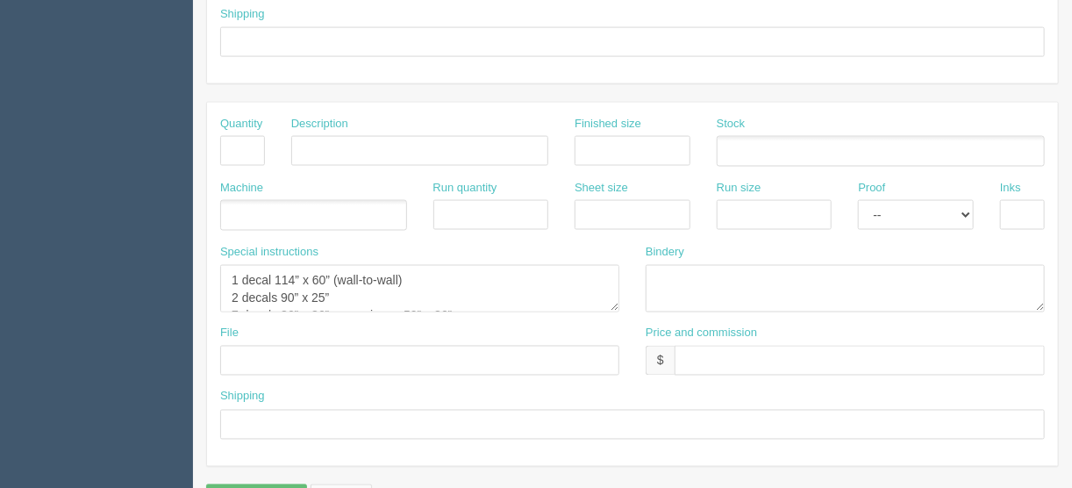
type input "$2959.1 | FL $122.80 | AR $804.94"
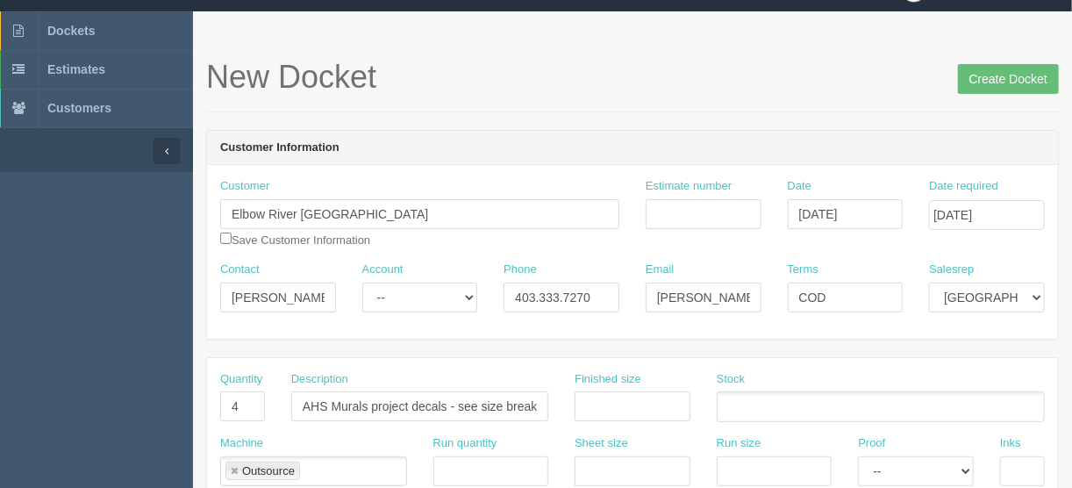
scroll to position [0, 0]
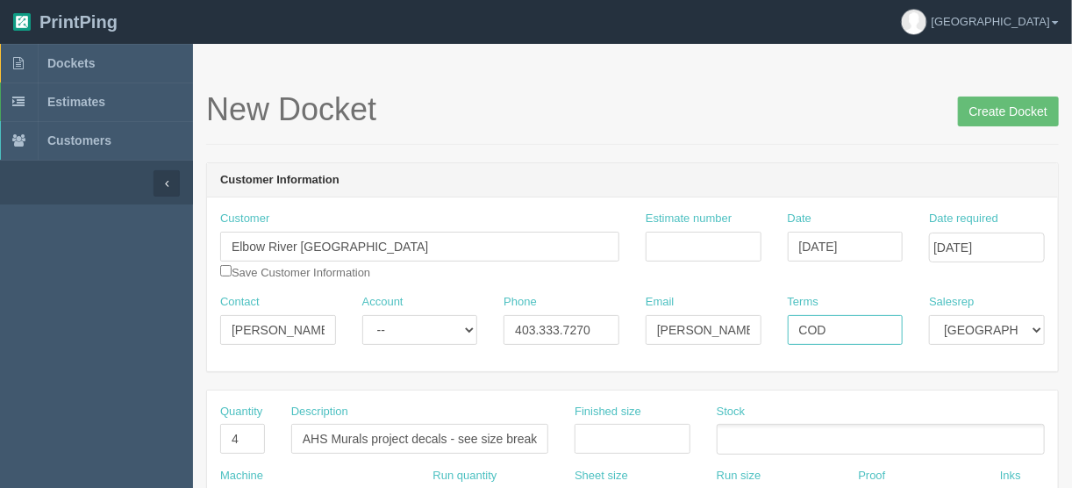
drag, startPoint x: 835, startPoint y: 328, endPoint x: 731, endPoint y: 322, distance: 104.6
click at [731, 322] on div "Contact Danene Lenstra Account -- Existing Client Allrush Client Rep Client Pho…" at bounding box center [632, 326] width 851 height 64
type input "Due on receipt"
drag, startPoint x: 241, startPoint y: 432, endPoint x: 205, endPoint y: 446, distance: 38.6
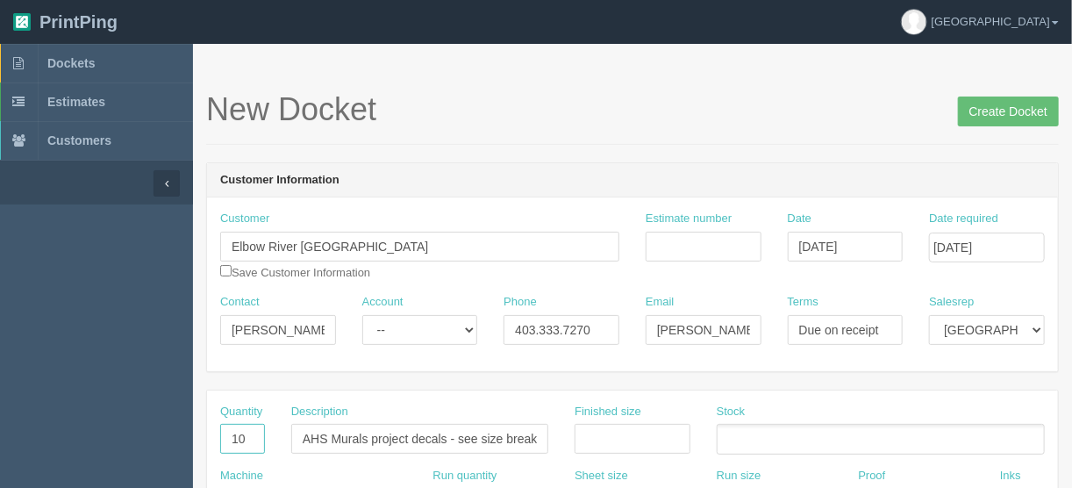
type input "10"
drag, startPoint x: 326, startPoint y: 435, endPoint x: 273, endPoint y: 446, distance: 53.7
click at [241, 439] on div "Quantity 10 Description AHS Murals project decals - see size breakdown below Fi…" at bounding box center [632, 436] width 851 height 64
type input "Elbow River Healing Lodge wall decals - see size breakdown below"
click at [999, 105] on input "Create Docket" at bounding box center [1008, 112] width 101 height 30
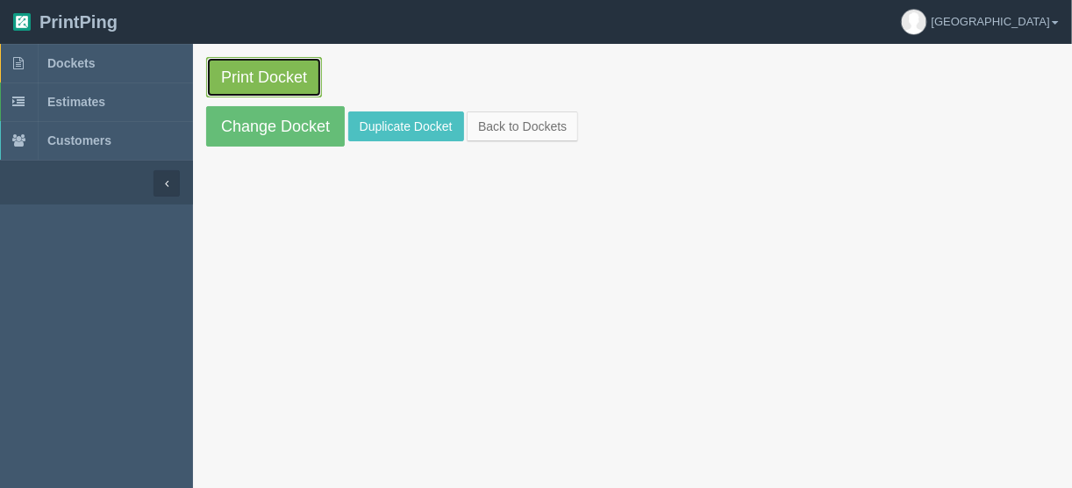
click at [260, 73] on link "Print Docket" at bounding box center [264, 77] width 116 height 40
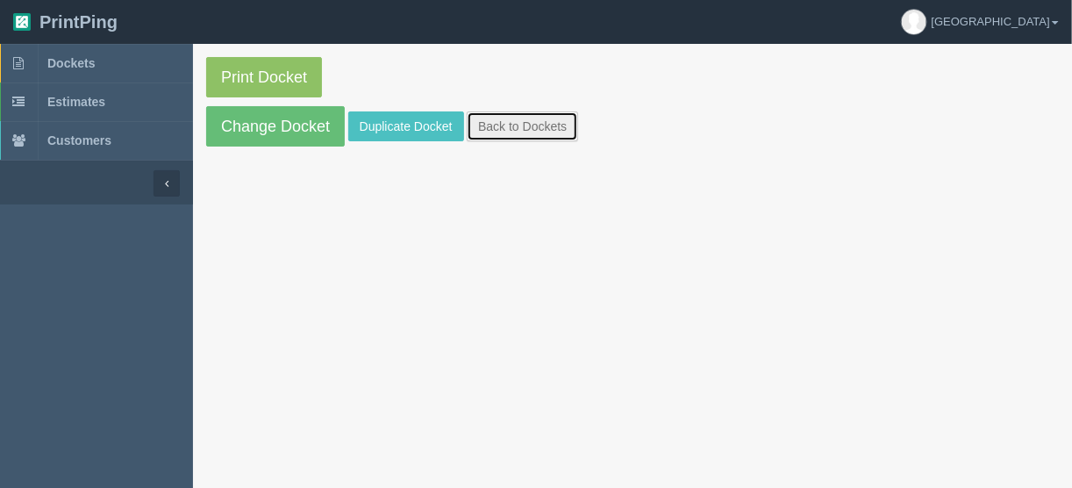
click at [497, 124] on link "Back to Dockets" at bounding box center [522, 126] width 111 height 30
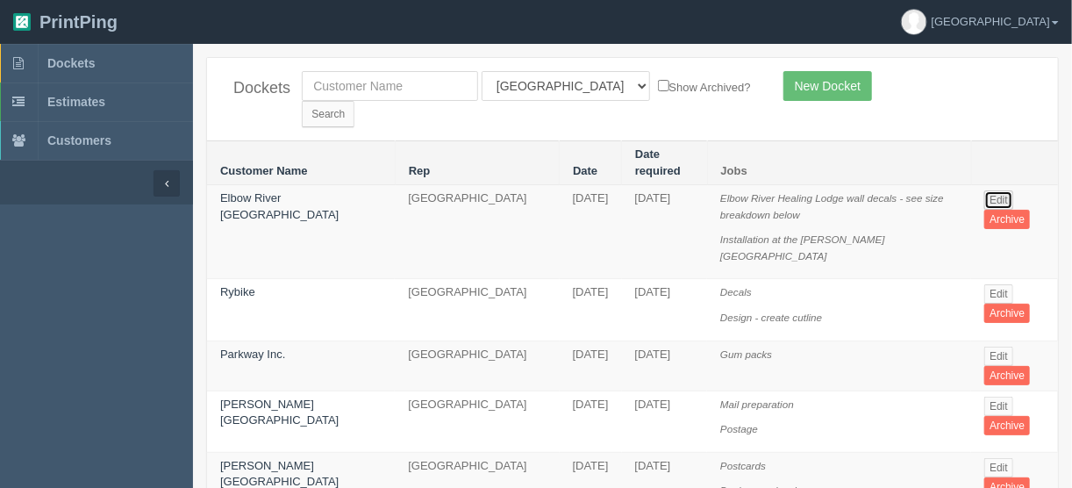
click at [995, 190] on link "Edit" at bounding box center [998, 199] width 29 height 19
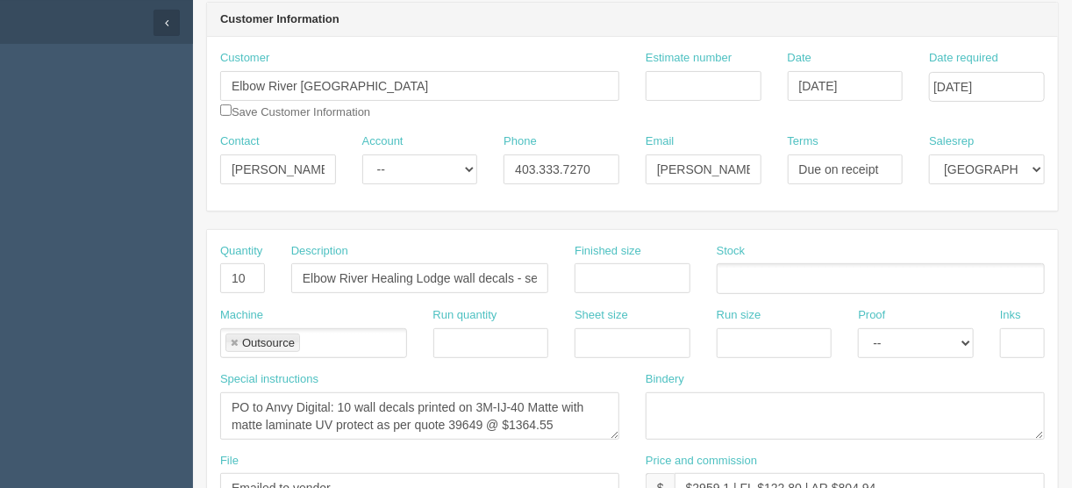
scroll to position [281, 0]
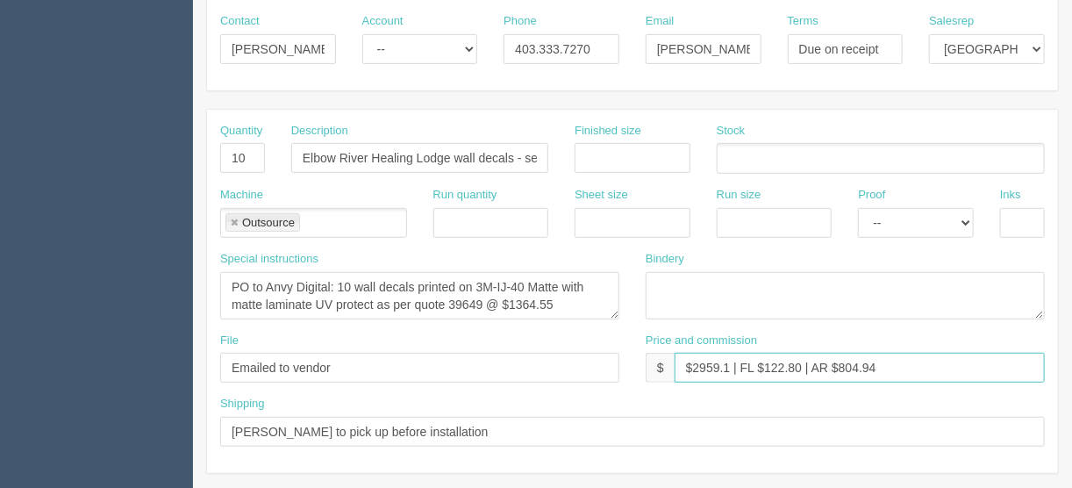
click at [726, 363] on input "$2959.1 | FL $122.80 | AR $804.94" at bounding box center [860, 368] width 370 height 30
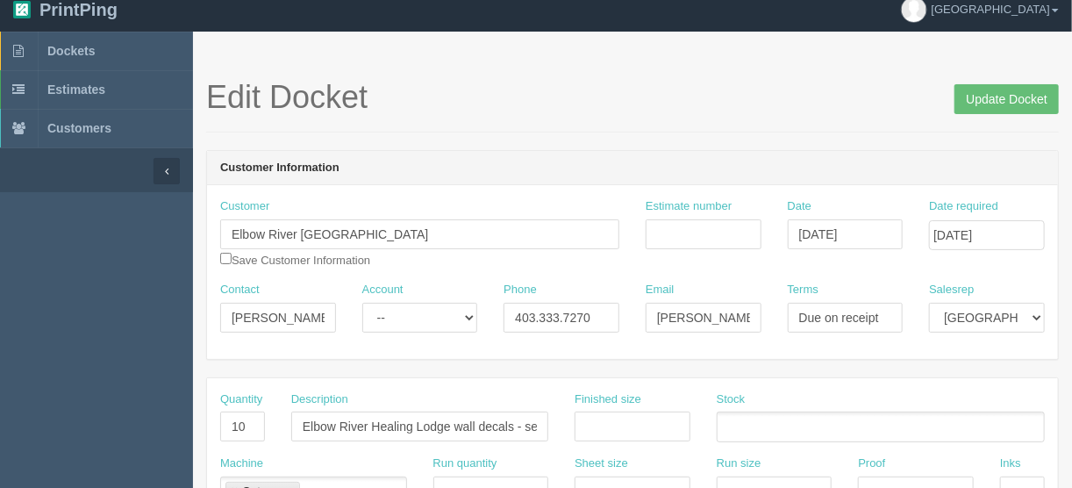
scroll to position [0, 0]
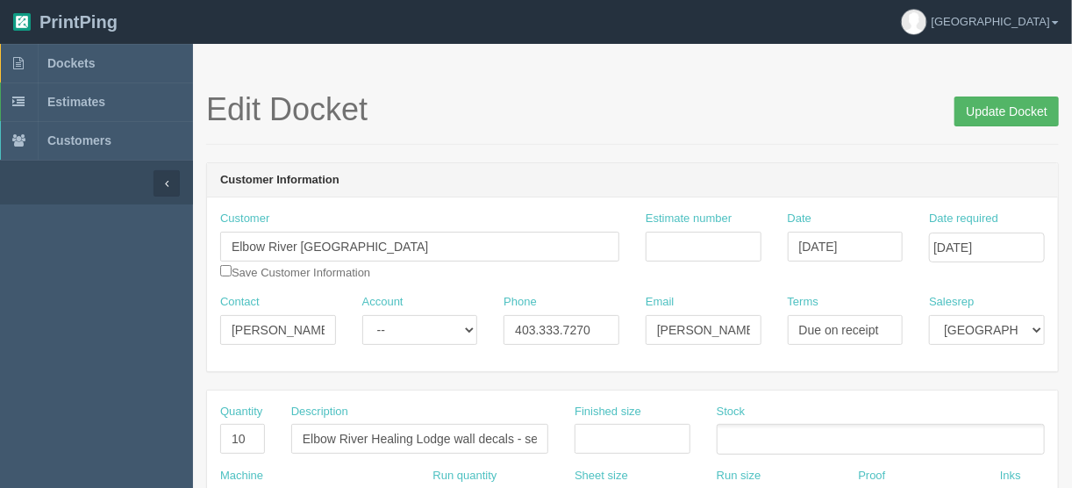
type input "$2959.01 | FL $122.80 | AR $804.94"
click at [1005, 113] on input "Update Docket" at bounding box center [1007, 112] width 104 height 30
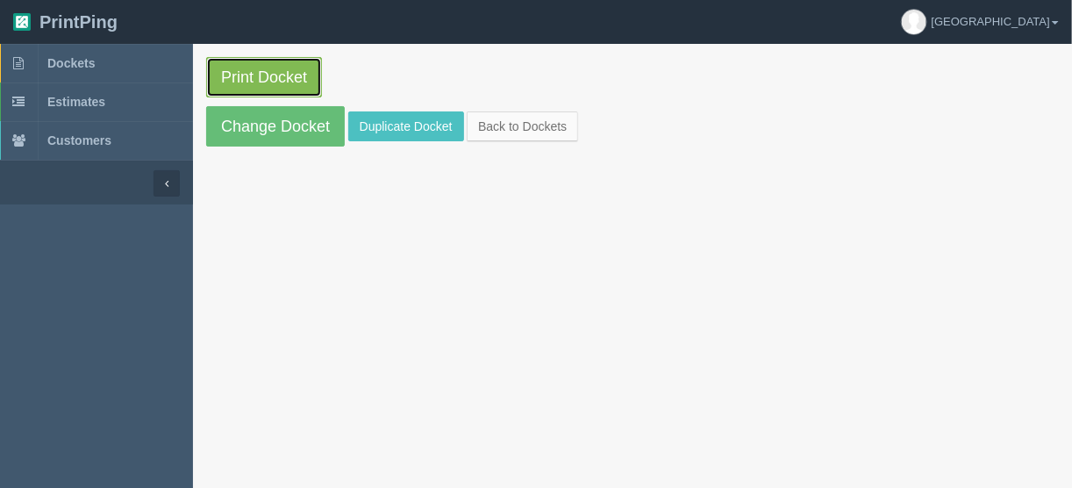
click at [259, 74] on link "Print Docket" at bounding box center [264, 77] width 116 height 40
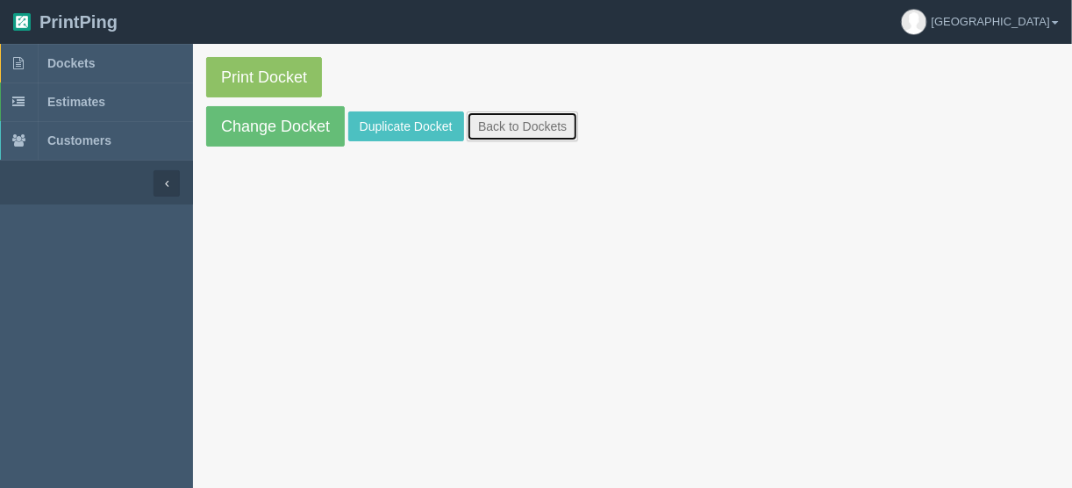
click at [497, 123] on link "Back to Dockets" at bounding box center [522, 126] width 111 height 30
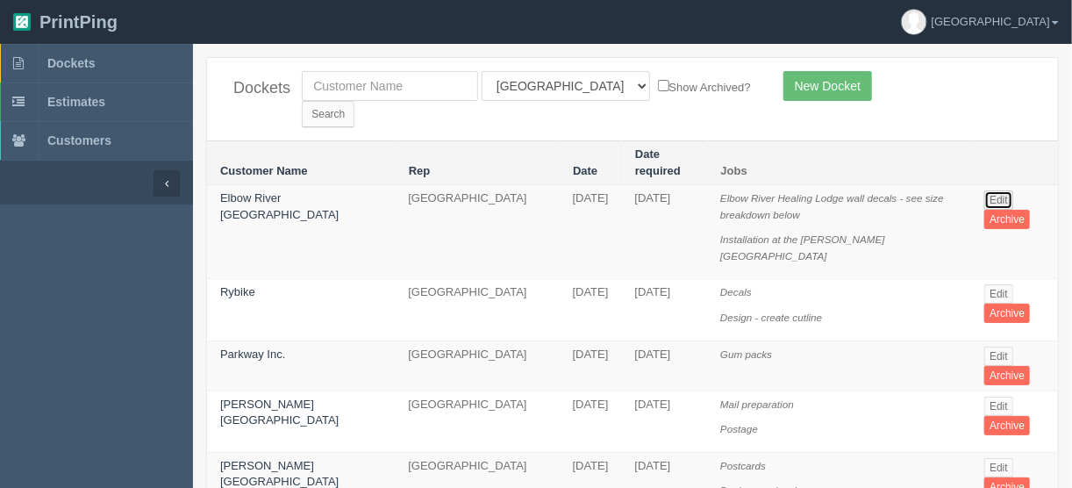
click at [987, 190] on link "Edit" at bounding box center [998, 199] width 29 height 19
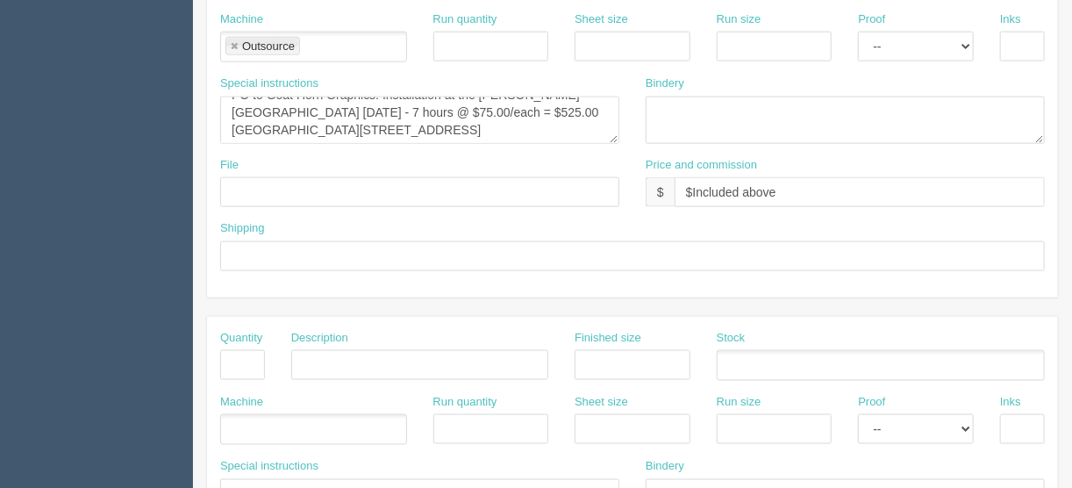
scroll to position [912, 0]
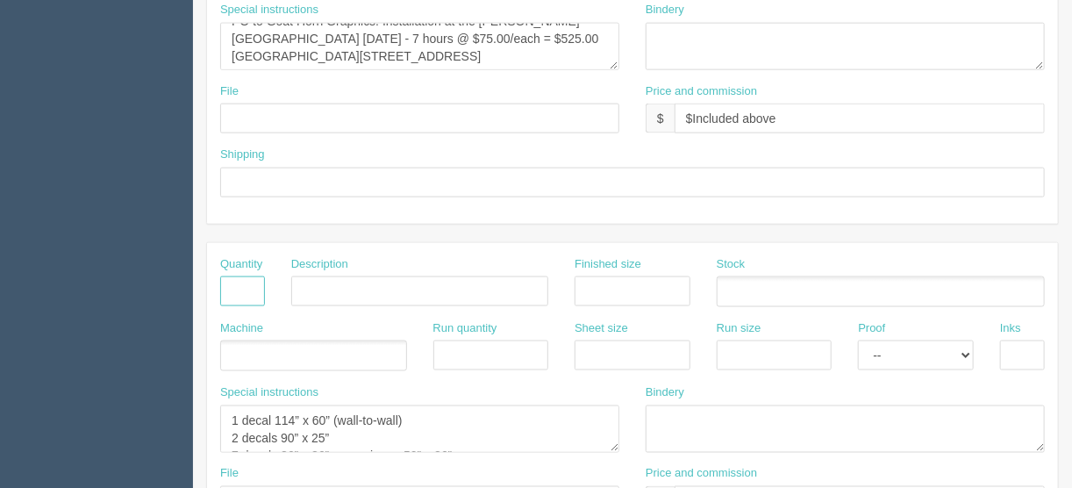
click at [239, 283] on input "text" at bounding box center [242, 291] width 45 height 30
type input "1"
type input "Design"
click at [275, 347] on ul at bounding box center [313, 355] width 187 height 31
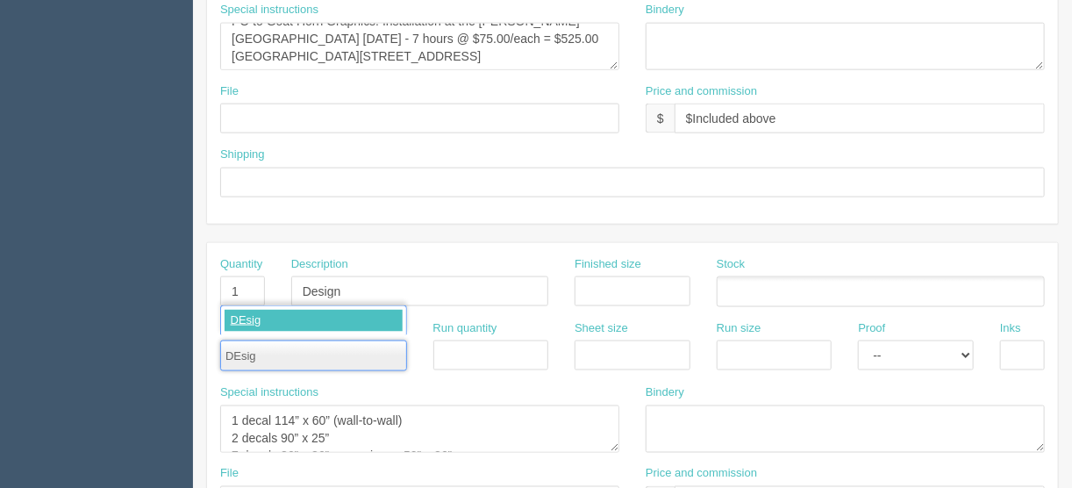
type input "DEsign"
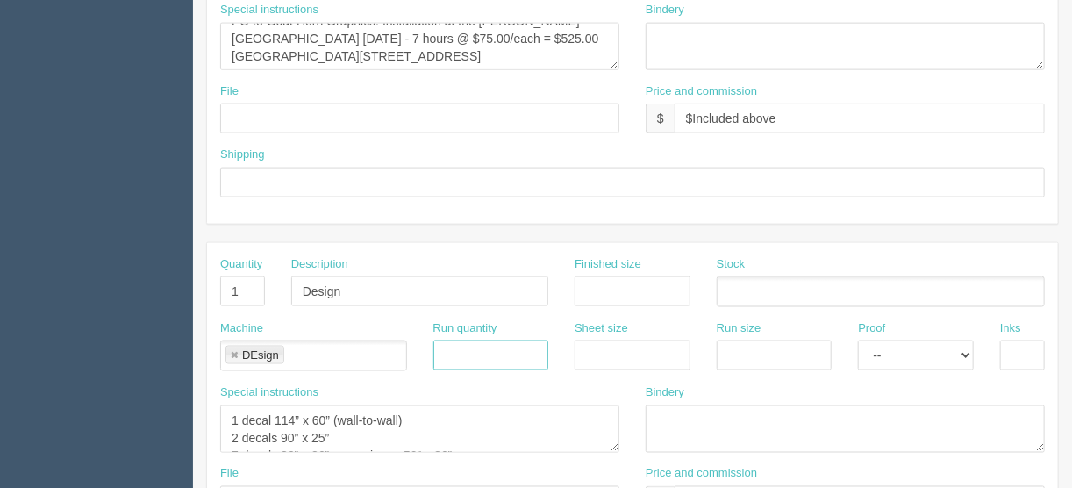
drag, startPoint x: 231, startPoint y: 346, endPoint x: 241, endPoint y: 346, distance: 10.5
click at [231, 350] on link at bounding box center [234, 355] width 11 height 11
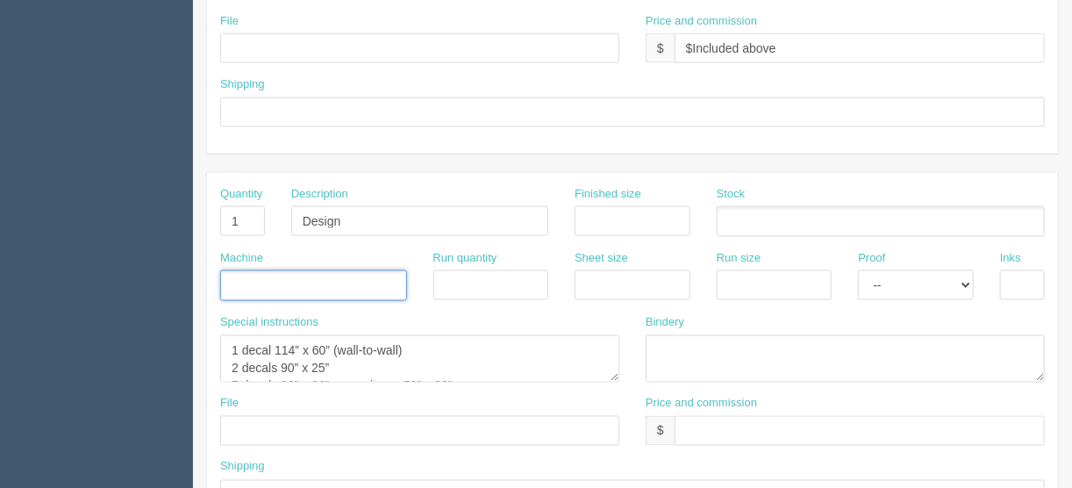
scroll to position [1096, 0]
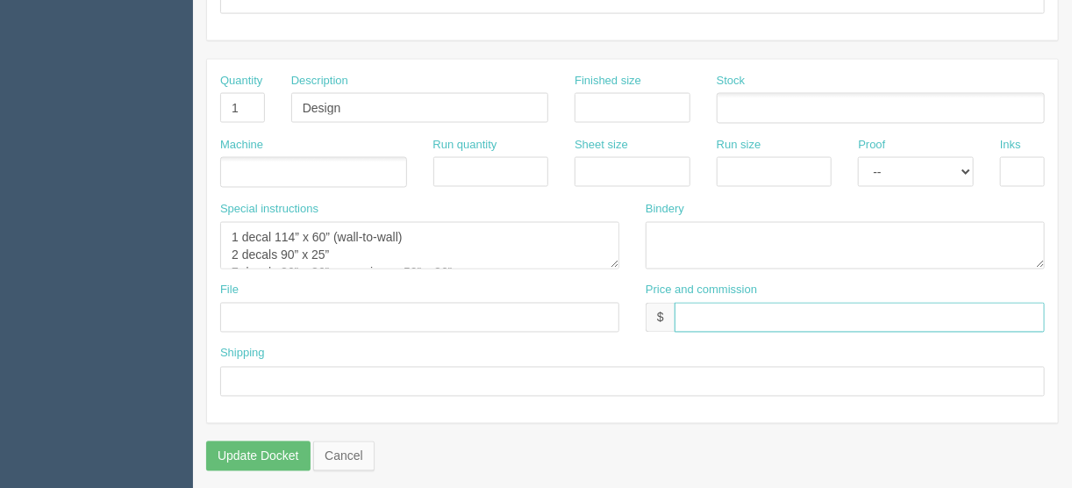
click at [707, 307] on input "text" at bounding box center [860, 318] width 370 height 30
type input "$___________________________"
drag, startPoint x: 969, startPoint y: 161, endPoint x: 967, endPoint y: 172, distance: 10.9
click at [969, 161] on select "-- Email Hard Copy" at bounding box center [916, 172] width 116 height 30
select select "Email"
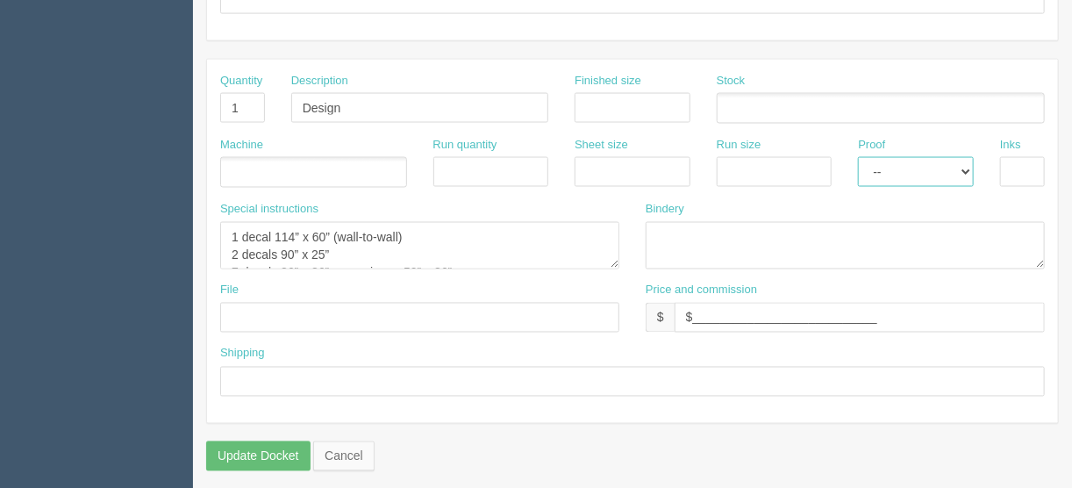
click at [858, 157] on select "-- Email Hard Copy" at bounding box center [916, 172] width 116 height 30
click at [259, 311] on input "text" at bounding box center [419, 318] width 399 height 30
type input "files@allrush.ca"
click at [239, 158] on ul at bounding box center [313, 172] width 187 height 31
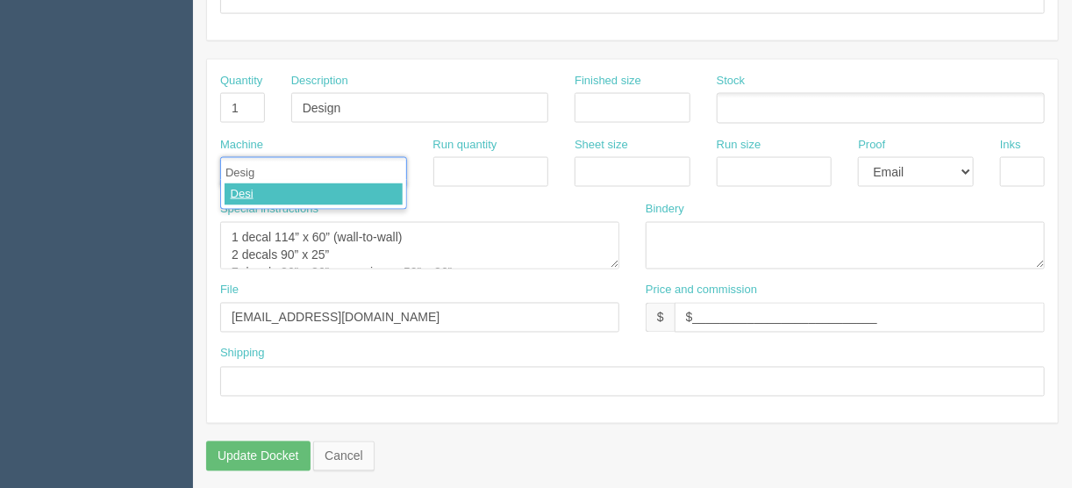
type input "Design"
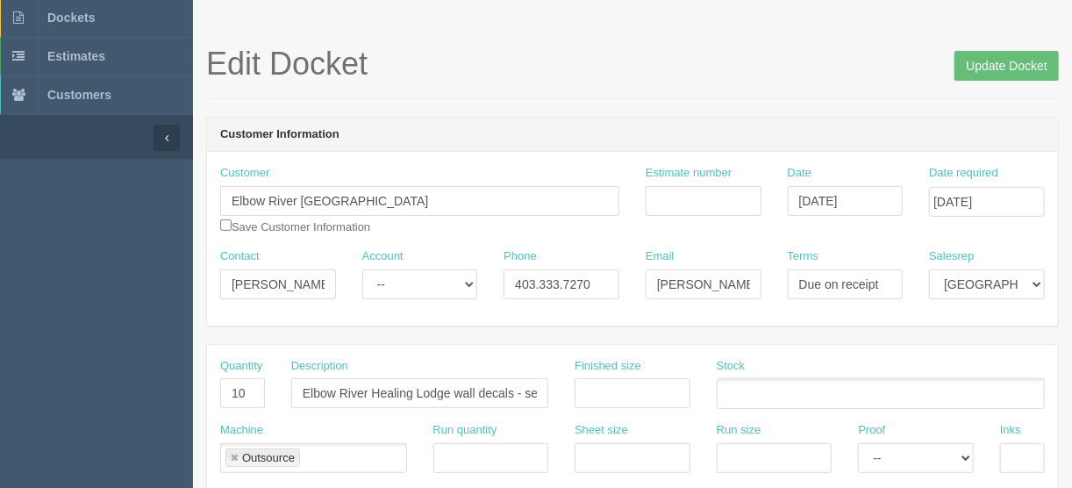
scroll to position [0, 0]
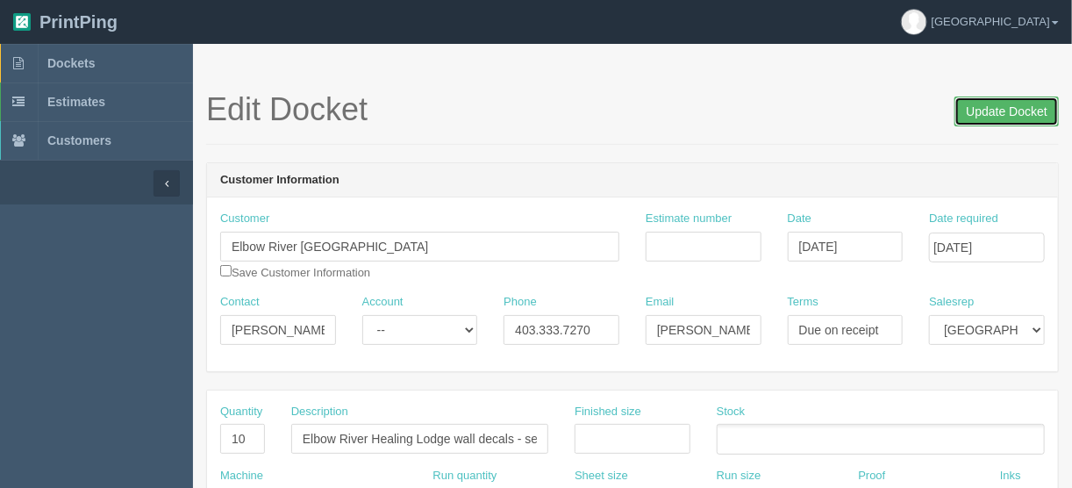
click at [1005, 110] on input "Update Docket" at bounding box center [1007, 112] width 104 height 30
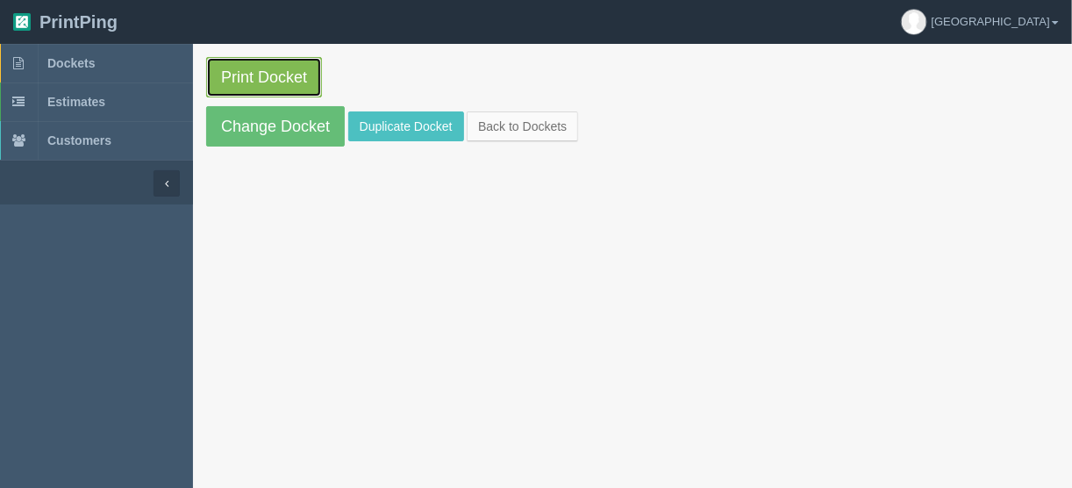
click at [275, 71] on link "Print Docket" at bounding box center [264, 77] width 116 height 40
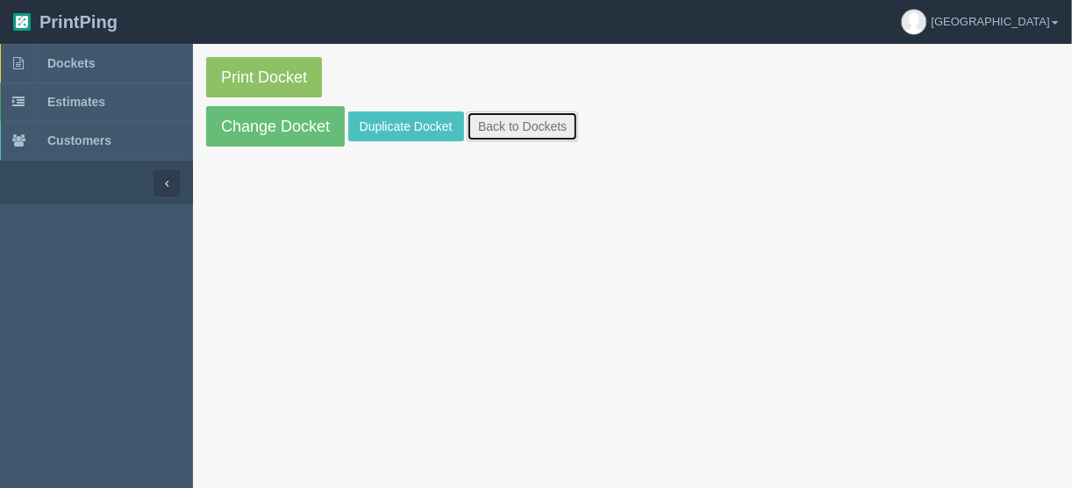
click at [540, 117] on link "Back to Dockets" at bounding box center [522, 126] width 111 height 30
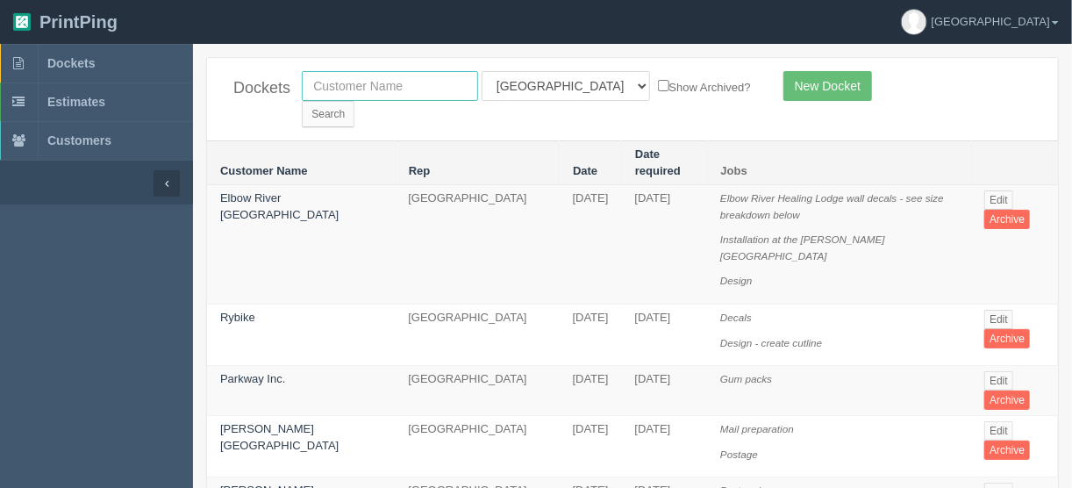
click at [351, 82] on input "text" at bounding box center [390, 86] width 176 height 30
type input "new west"
click at [354, 101] on input "Search" at bounding box center [328, 114] width 53 height 26
